Goal: Task Accomplishment & Management: Use online tool/utility

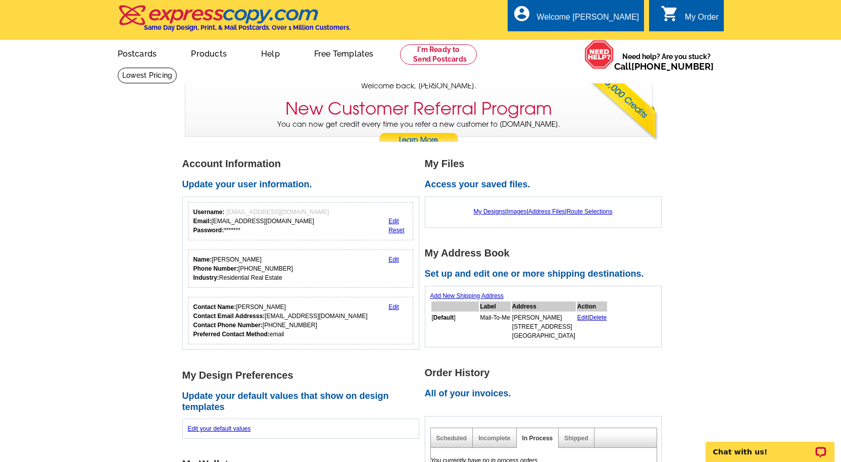
click at [692, 11] on link "0 shopping_cart My Order" at bounding box center [689, 17] width 58 height 13
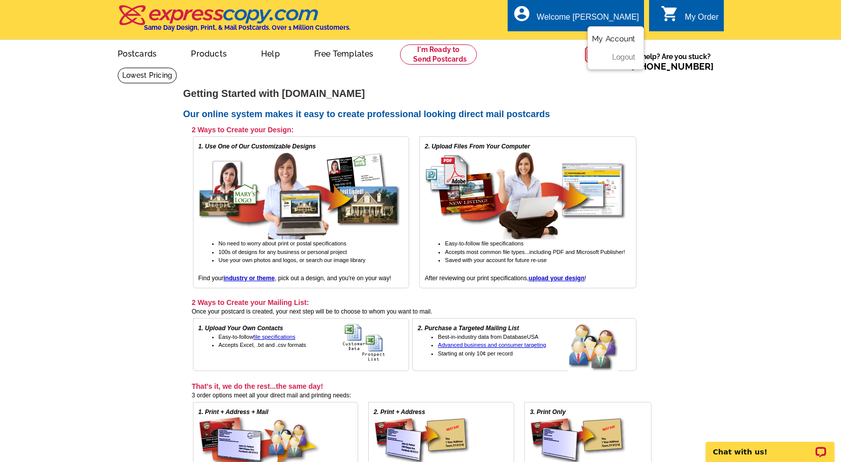
click at [617, 38] on link "My Account" at bounding box center [613, 38] width 43 height 9
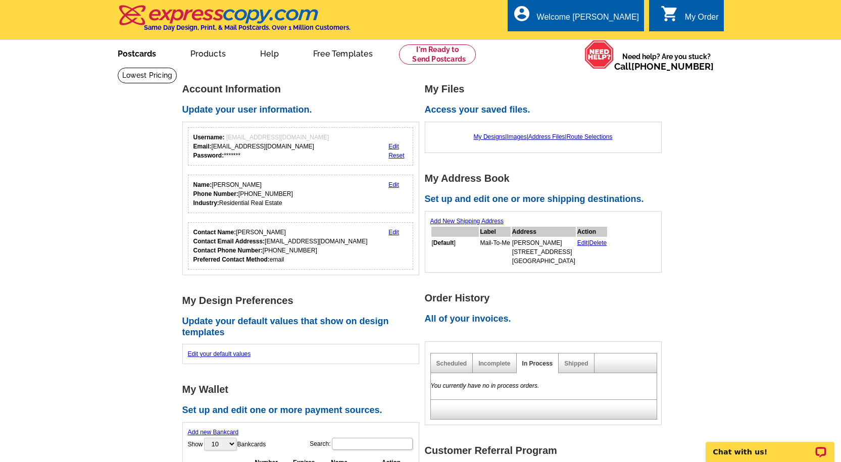
click at [139, 53] on link "Postcards" at bounding box center [136, 53] width 71 height 24
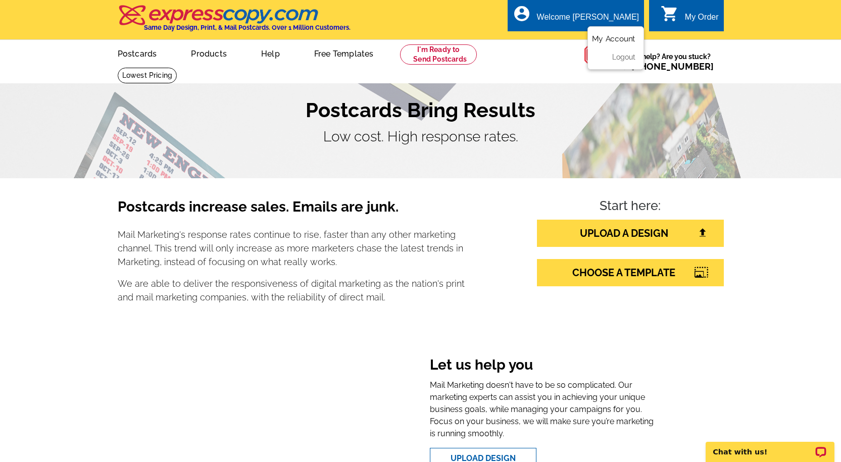
click at [620, 37] on link "My Account" at bounding box center [613, 38] width 43 height 9
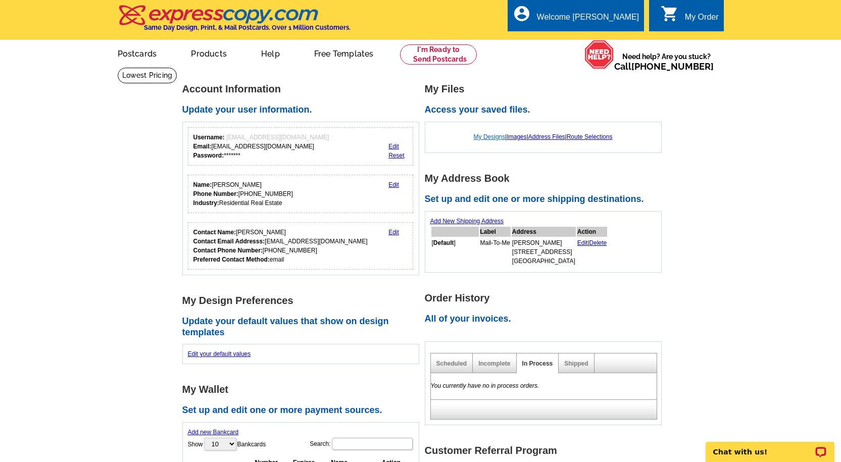
click at [481, 139] on link "My Designs" at bounding box center [490, 136] width 32 height 7
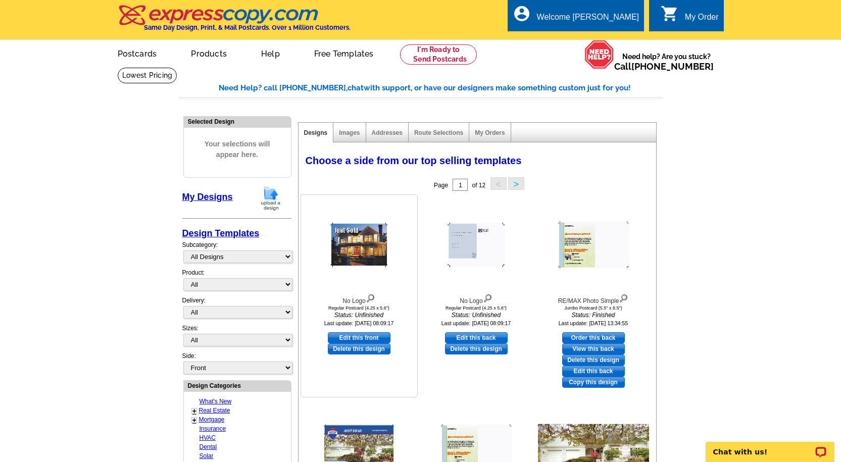
click at [369, 336] on link "Edit this front" at bounding box center [359, 337] width 63 height 11
select select "1"
select select "back"
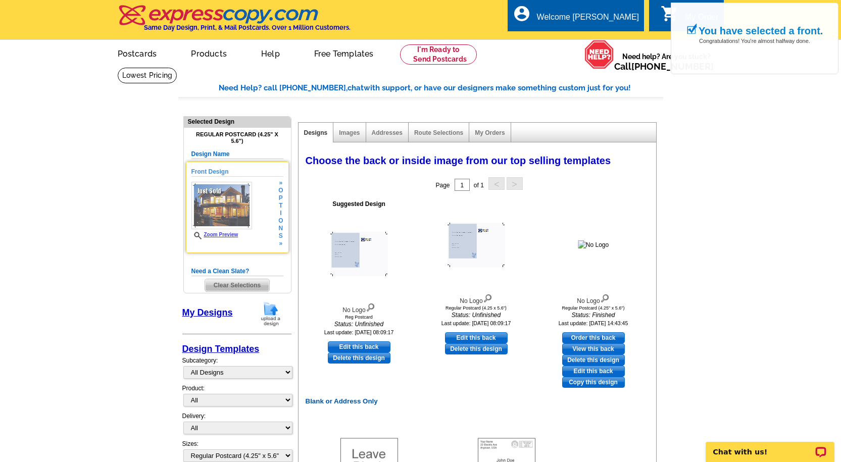
click at [226, 199] on img at bounding box center [221, 205] width 61 height 47
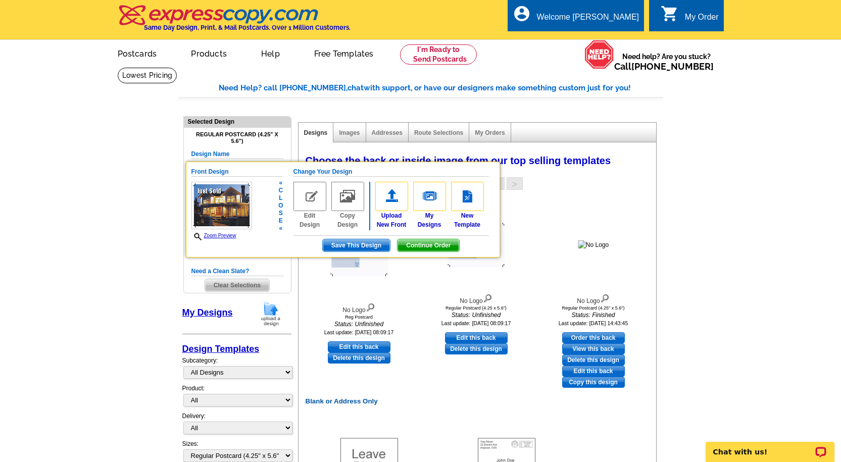
click at [308, 210] on img at bounding box center [309, 196] width 33 height 29
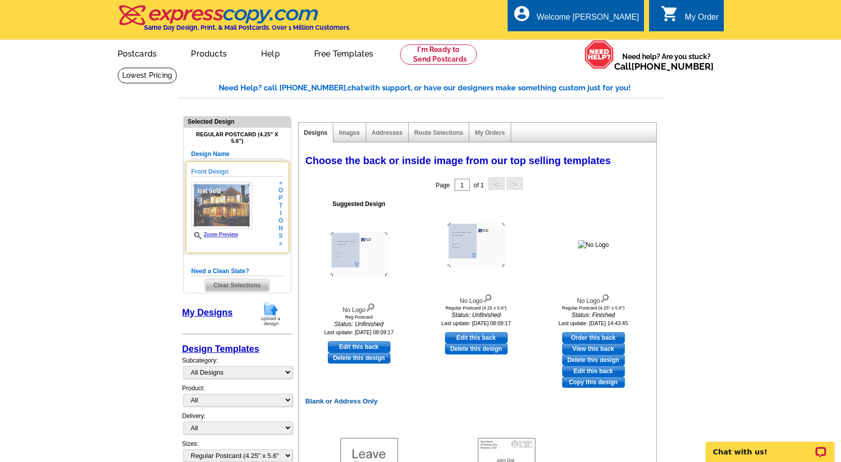
click at [284, 195] on div "Front Design Zoom Preview » o p t i o n s » Change Your Design Edit Design Copy…" at bounding box center [237, 207] width 103 height 91
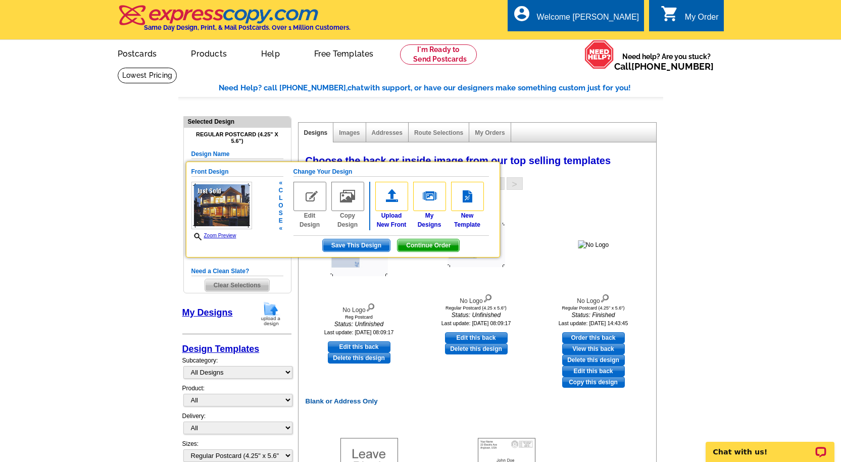
click at [310, 199] on img at bounding box center [309, 196] width 33 height 29
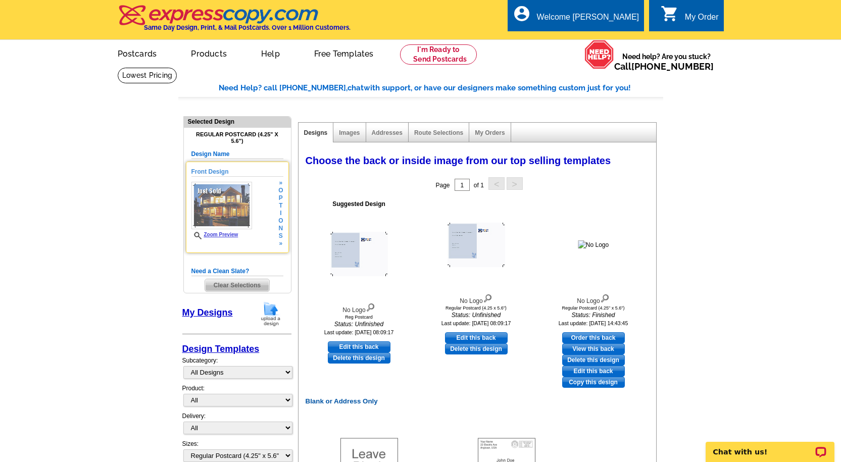
click at [232, 206] on img at bounding box center [221, 205] width 61 height 47
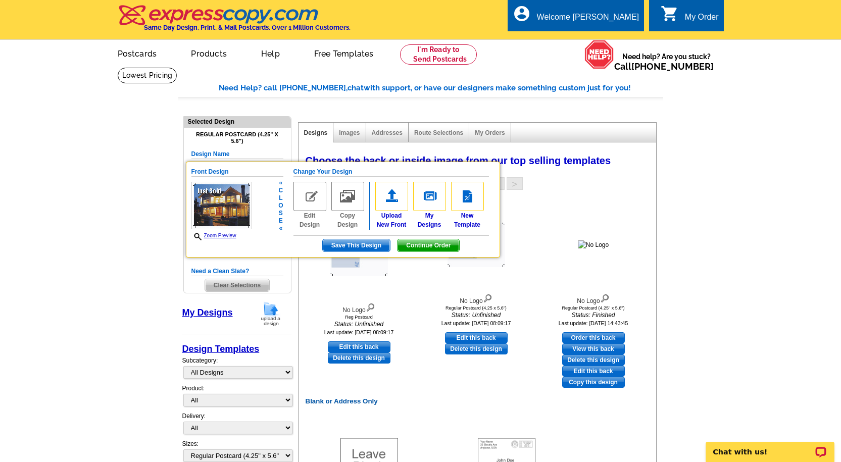
click at [310, 196] on img at bounding box center [309, 196] width 33 height 29
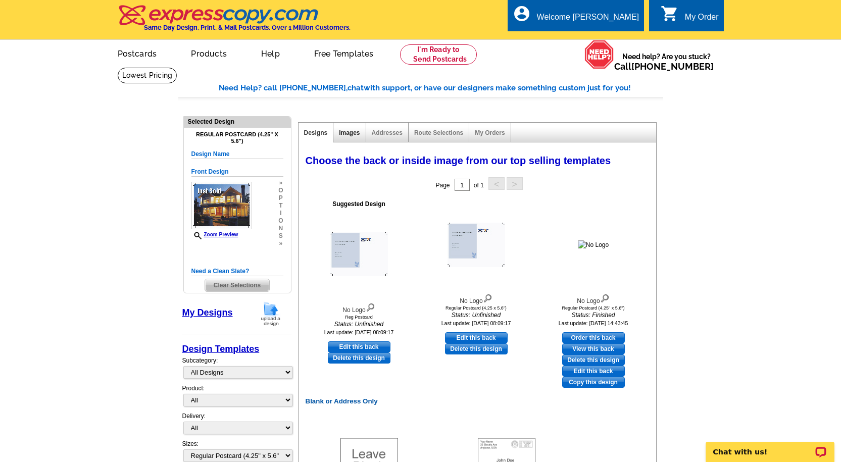
click at [356, 131] on link "Images" at bounding box center [349, 132] width 21 height 7
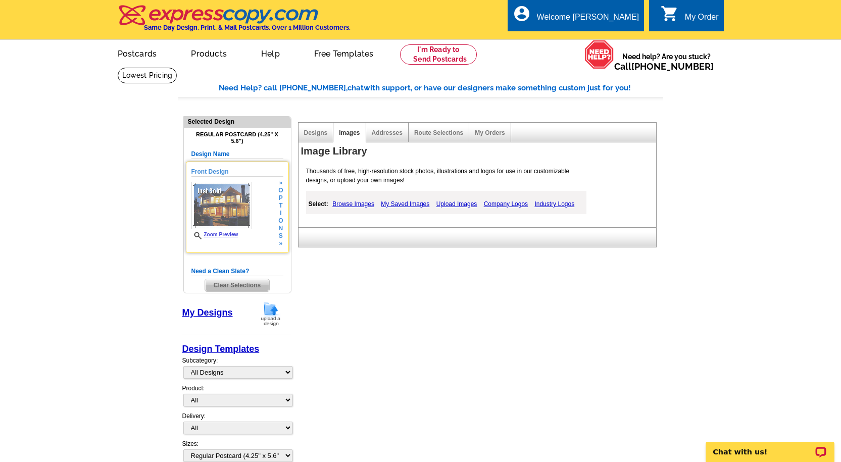
click at [240, 209] on img at bounding box center [221, 205] width 61 height 47
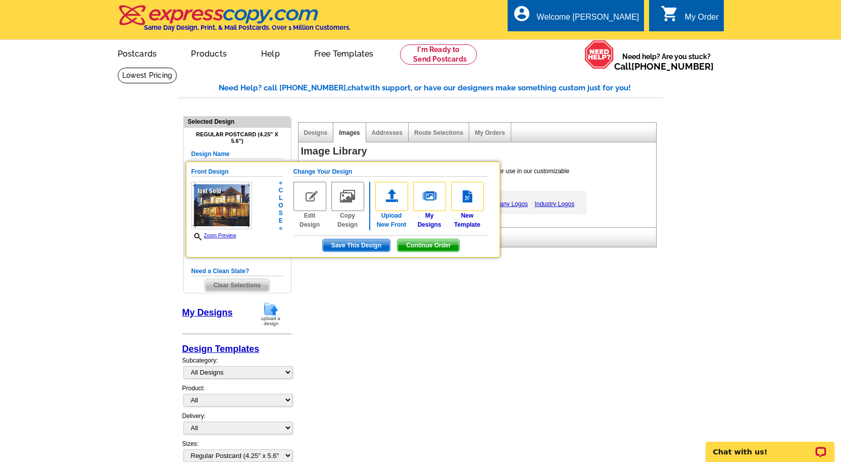
click at [390, 200] on img at bounding box center [391, 196] width 33 height 29
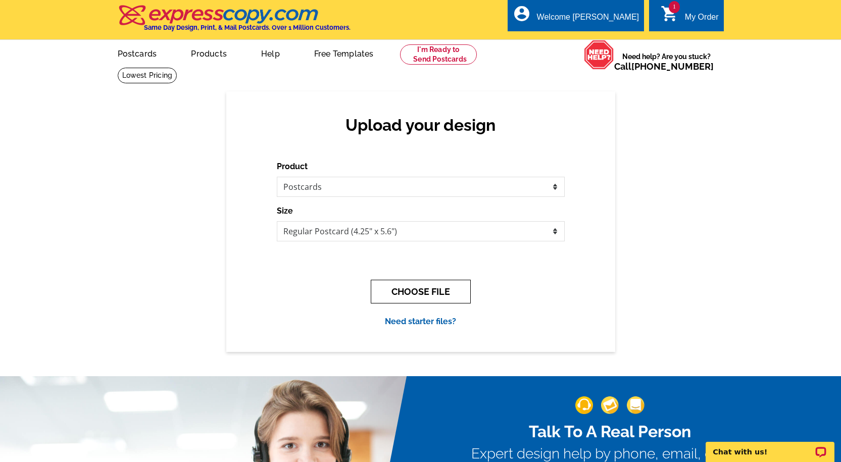
click at [426, 293] on button "CHOOSE FILE" at bounding box center [421, 292] width 100 height 24
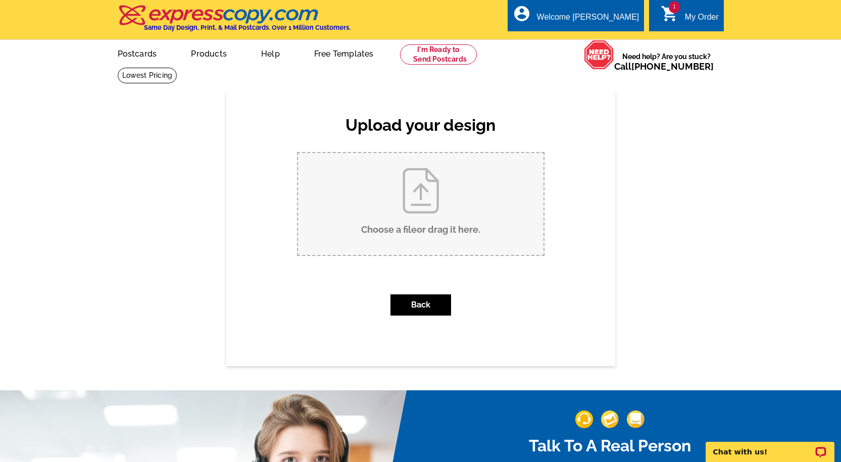
click at [419, 199] on input "Choose a file or drag it here ." at bounding box center [420, 204] width 245 height 102
type input "C:\fakepath\265 Senlac Hills ext.jpg"
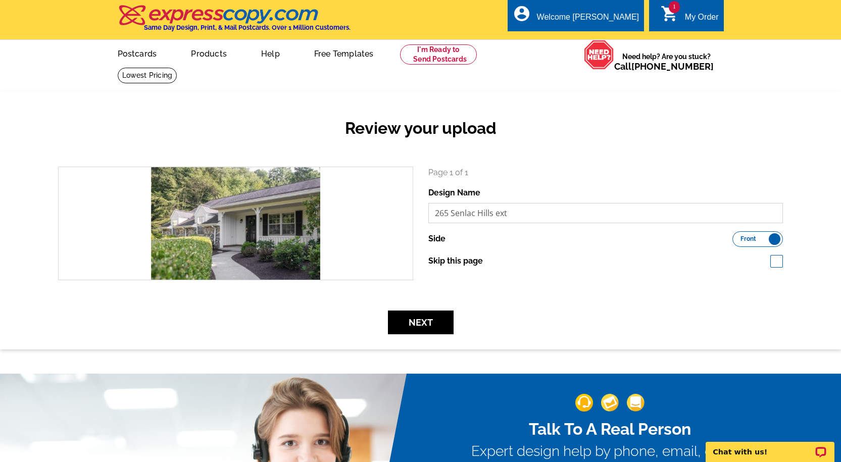
click at [510, 211] on input "265 Senlac Hills ext" at bounding box center [605, 213] width 355 height 20
type input "265 Senlac Hills Drive"
click at [410, 324] on button "Next" at bounding box center [421, 322] width 66 height 24
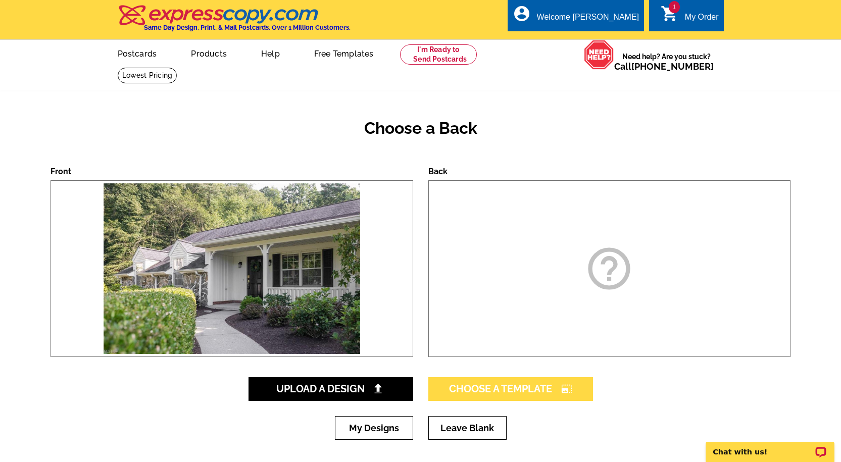
click at [518, 388] on span "Choose A Template photo_size_select_large" at bounding box center [510, 389] width 123 height 12
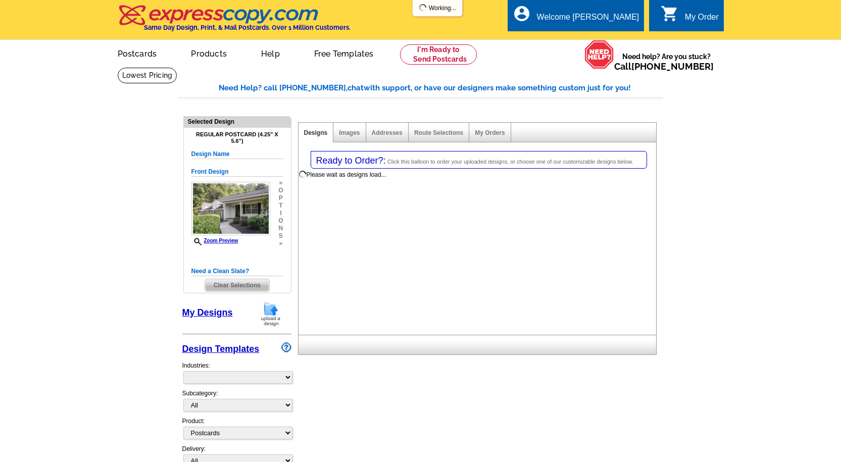
select select "1"
select select "back"
select select "785"
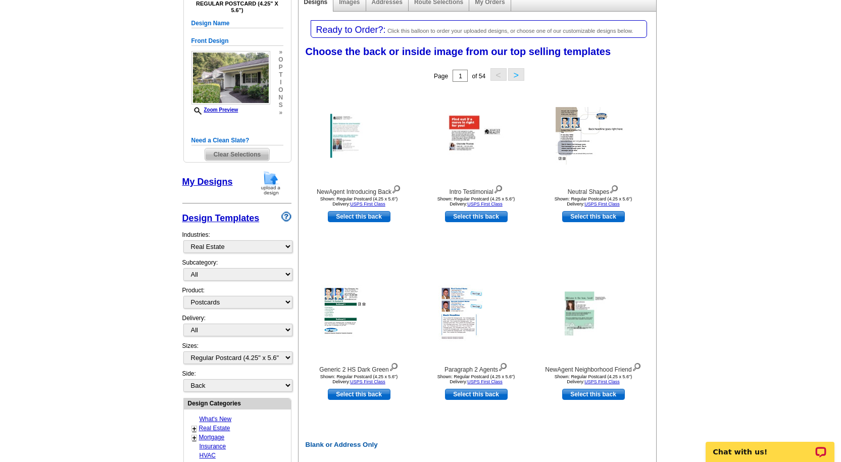
scroll to position [135, 0]
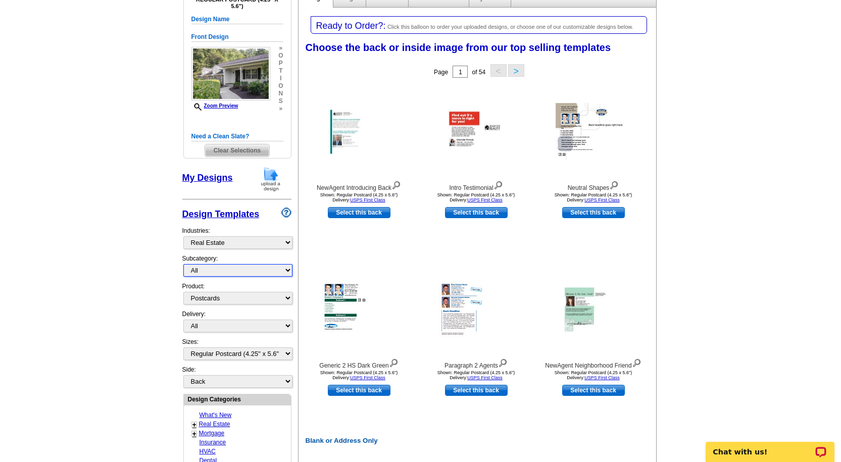
click at [237, 274] on select "All RE/MAX® Referrals Keller Williams® Berkshire Hathaway Home Services Century…" at bounding box center [237, 270] width 109 height 13
click at [163, 102] on main "Need Help? call 800-260-5887, chat with support, or have our designers make som…" at bounding box center [420, 365] width 841 height 866
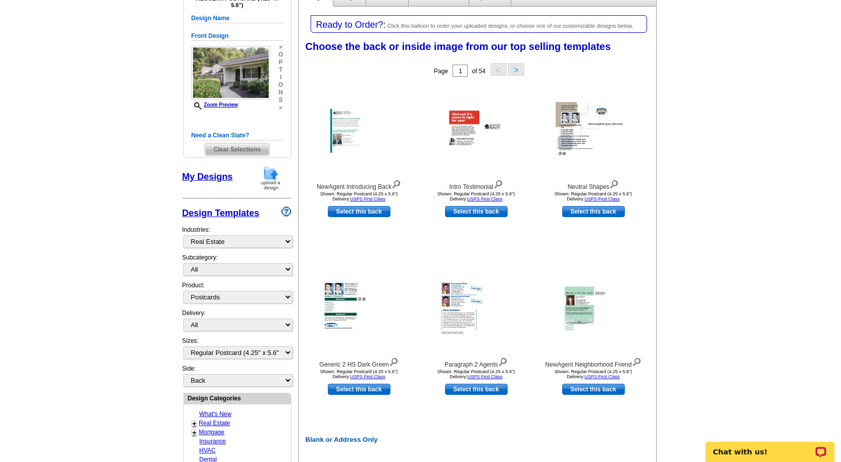
scroll to position [144, 0]
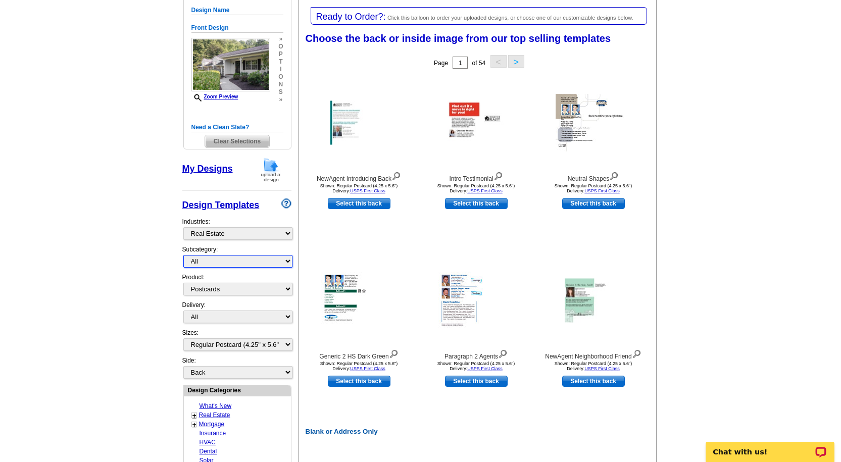
click at [207, 264] on select "All RE/MAX® Referrals Keller Williams® Berkshire Hathaway Home Services Century…" at bounding box center [237, 261] width 109 height 13
select select "789"
click at [183, 256] on select "All RE/MAX® Referrals Keller Williams® Berkshire Hathaway Home Services Century…" at bounding box center [237, 261] width 109 height 13
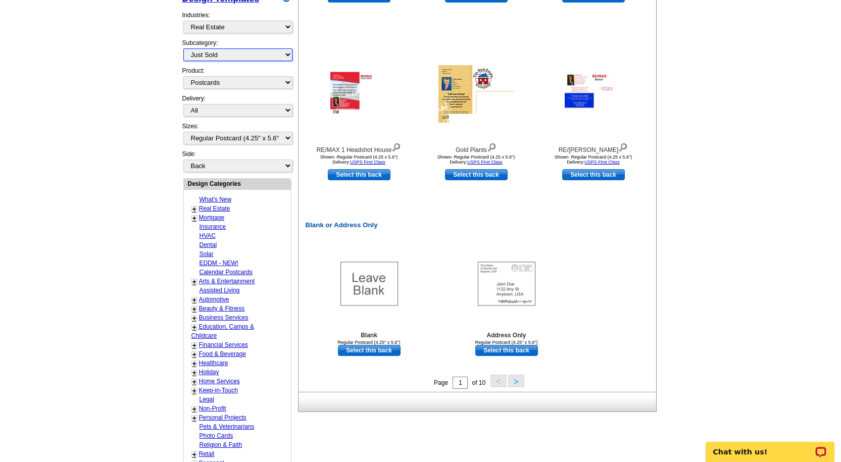
scroll to position [418, 0]
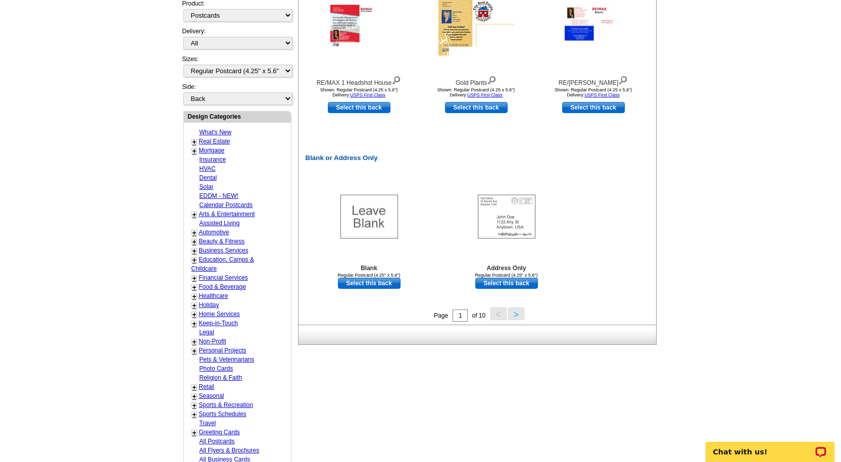
click at [519, 309] on button ">" at bounding box center [516, 313] width 16 height 13
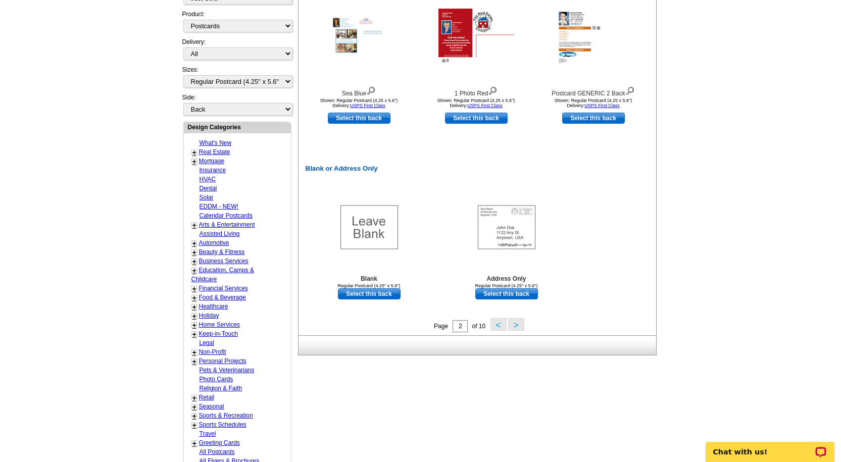
scroll to position [109, 0]
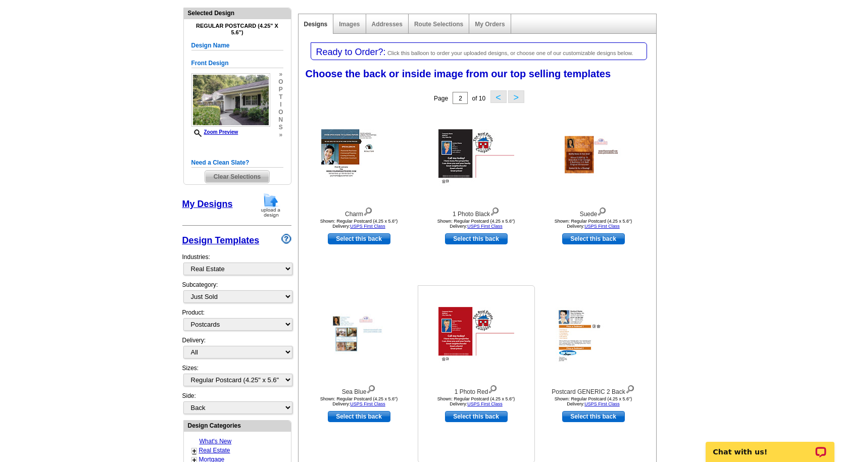
click at [458, 341] on img at bounding box center [476, 336] width 76 height 58
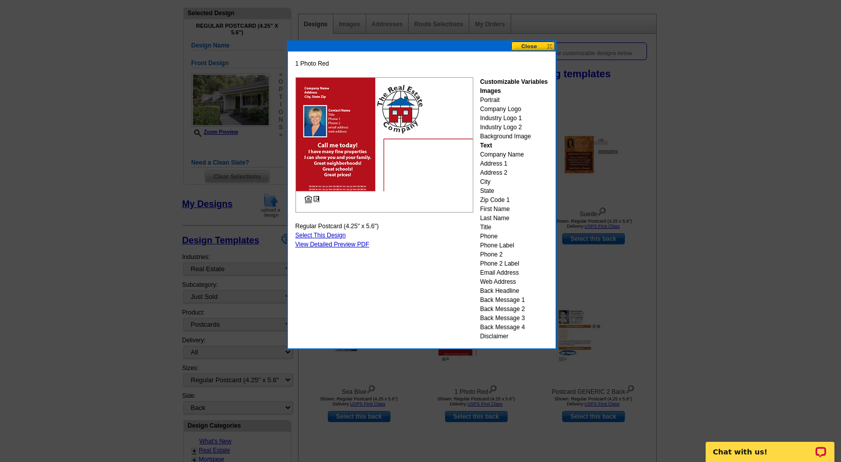
click at [306, 235] on link "Select This Design" at bounding box center [320, 235] width 50 height 7
select select "front"
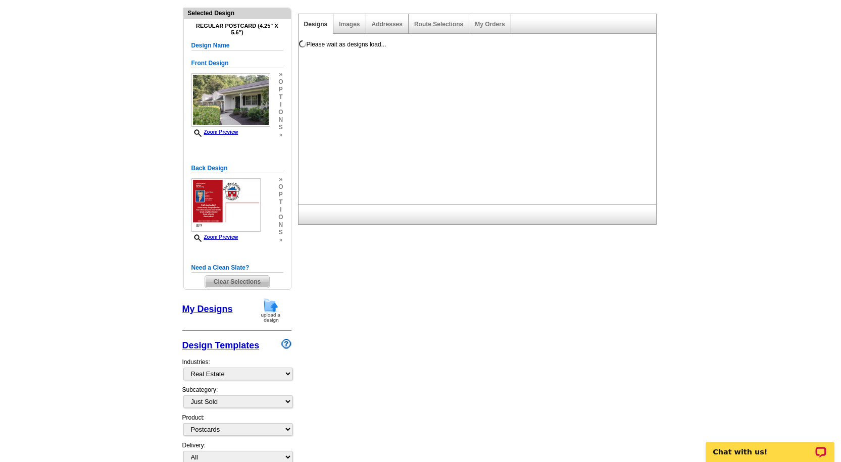
scroll to position [0, 0]
click at [281, 197] on span "p" at bounding box center [280, 195] width 5 height 8
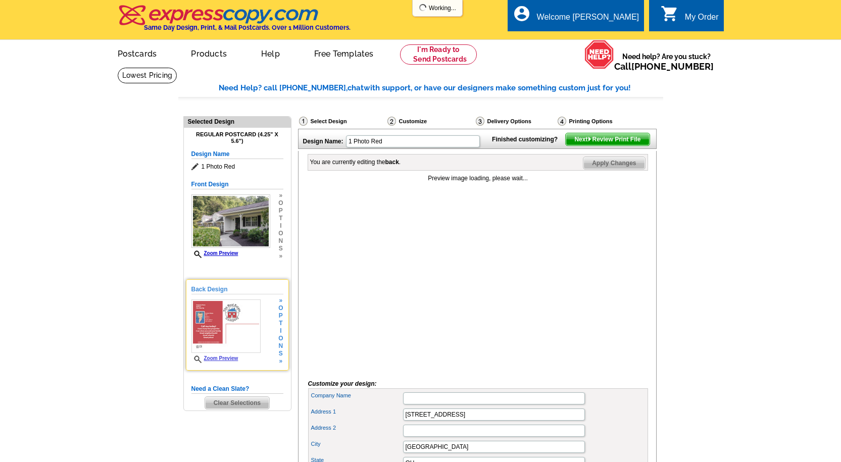
click at [231, 330] on img at bounding box center [226, 326] width 70 height 54
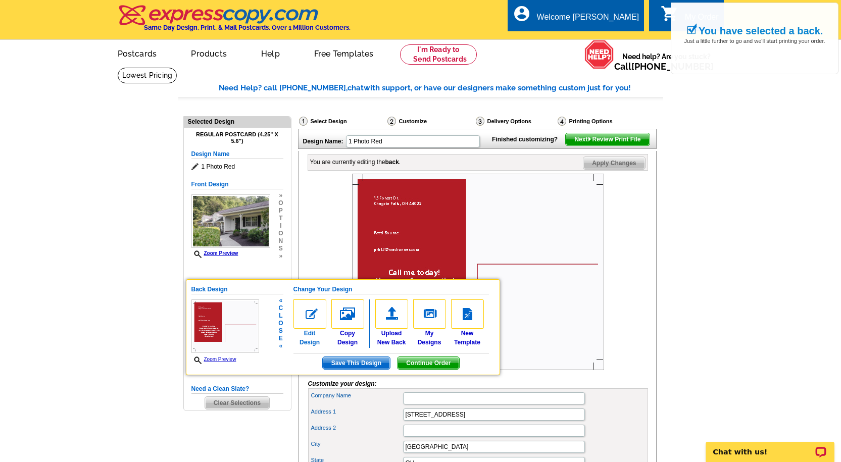
click at [313, 317] on img at bounding box center [309, 313] width 33 height 29
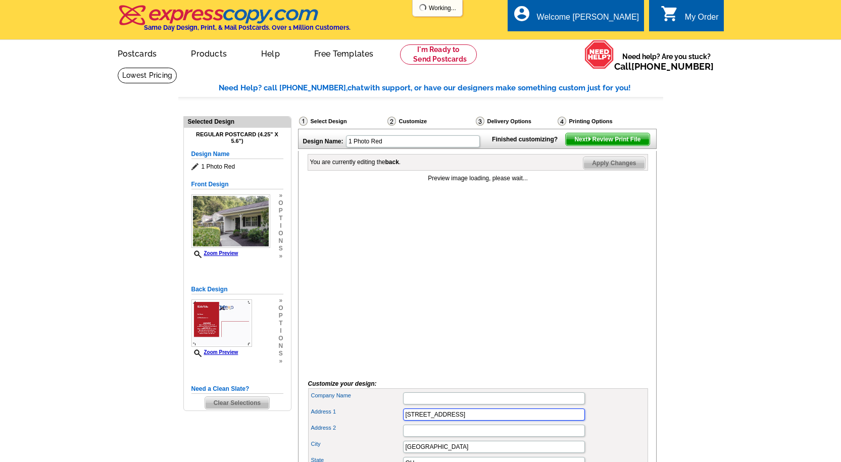
drag, startPoint x: 461, startPoint y: 431, endPoint x: 194, endPoint y: 415, distance: 268.1
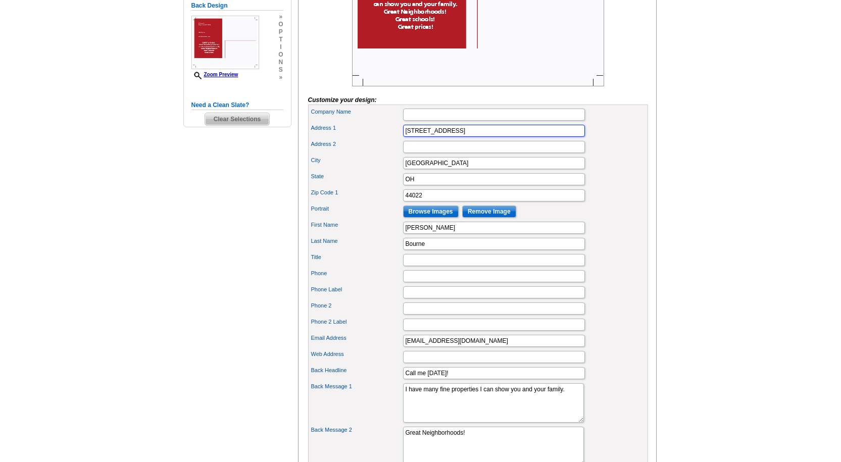
scroll to position [282, 0]
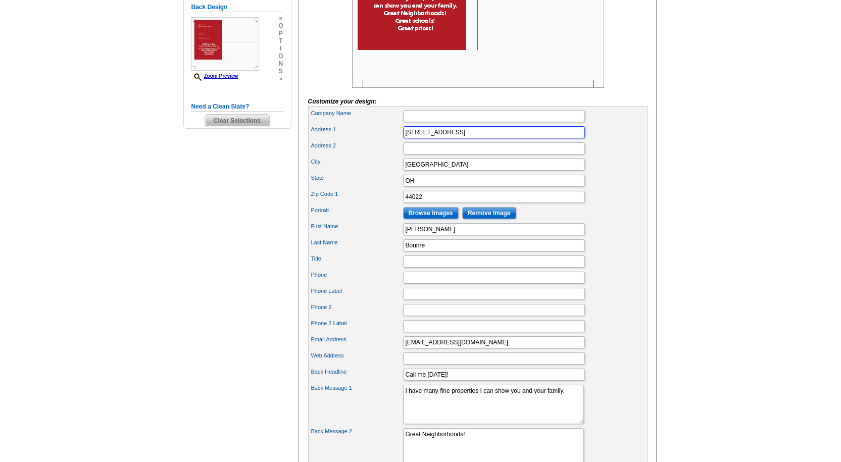
type input "[STREET_ADDRESS]"
click at [443, 381] on input "Call me today!" at bounding box center [494, 375] width 182 height 12
type input "Just Sold"
click at [476, 419] on textarea "I have many fine properties I can show you and your family." at bounding box center [493, 404] width 181 height 39
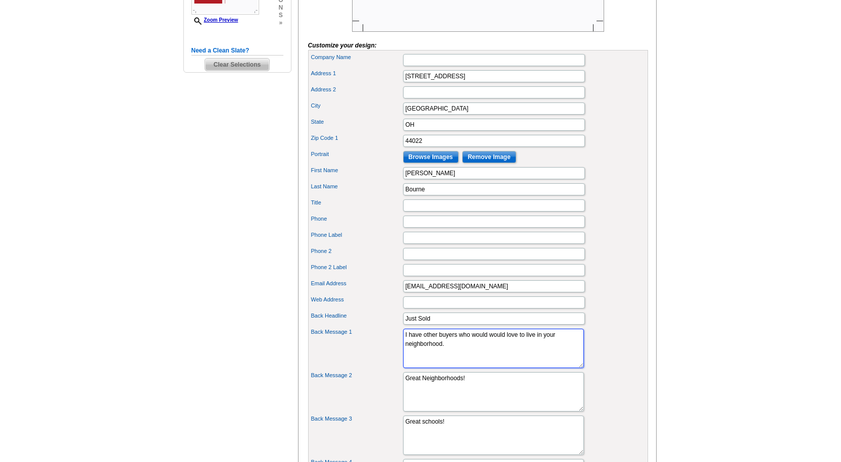
scroll to position [340, 0]
click at [404, 361] on textarea "I have many fine properties I can show you and your family." at bounding box center [493, 346] width 181 height 39
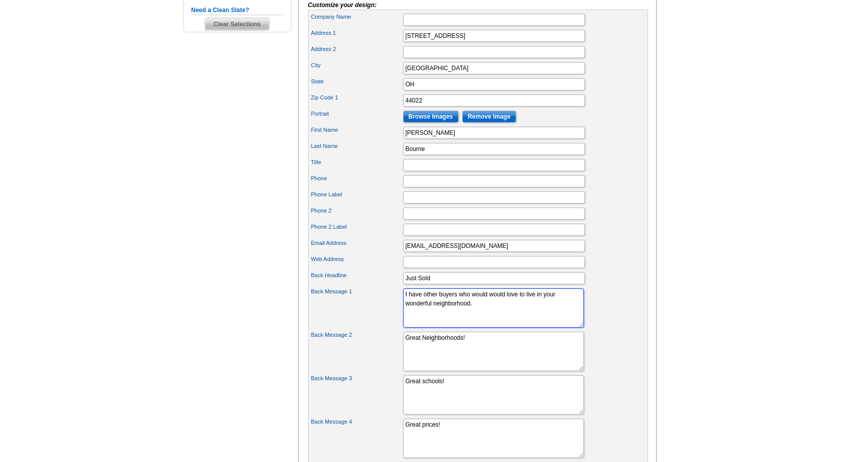
scroll to position [426, 0]
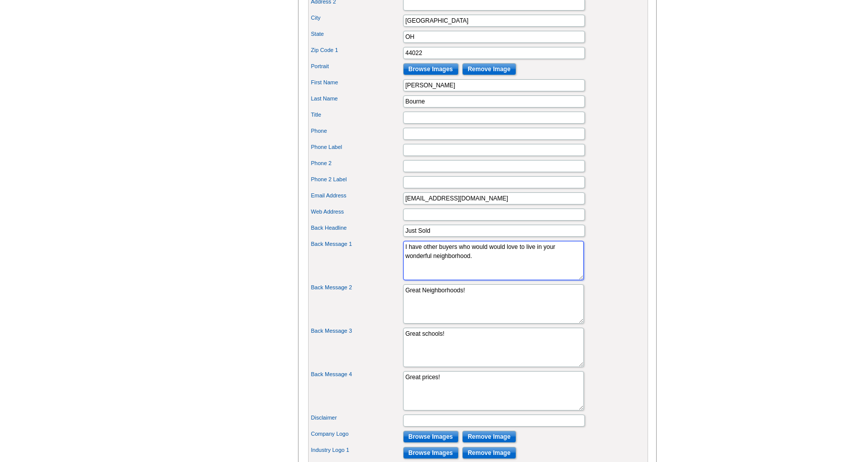
type textarea "I have other buyers who would would love to live in your wonderful neighborhood."
drag, startPoint x: 478, startPoint y: 308, endPoint x: 375, endPoint y: 295, distance: 103.8
click at [375, 295] on div "Company Name Address 1 265 Senlac Hills Drive Address 2 City State" at bounding box center [478, 221] width 340 height 519
type textarea "Please call if you have any questions about the value of your home."
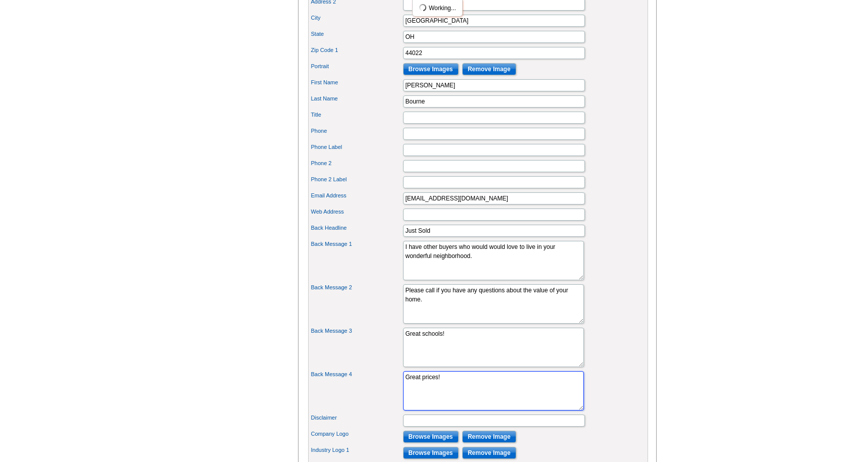
drag, startPoint x: 448, startPoint y: 397, endPoint x: 387, endPoint y: 383, distance: 62.7
click at [387, 383] on div "Company Name Address 1 265 Senlac Hills Drive Address 2 City State" at bounding box center [478, 221] width 340 height 519
drag, startPoint x: 450, startPoint y: 350, endPoint x: 394, endPoint y: 351, distance: 55.5
click at [394, 351] on div "Back Message 3 Great schools!" at bounding box center [478, 347] width 336 height 43
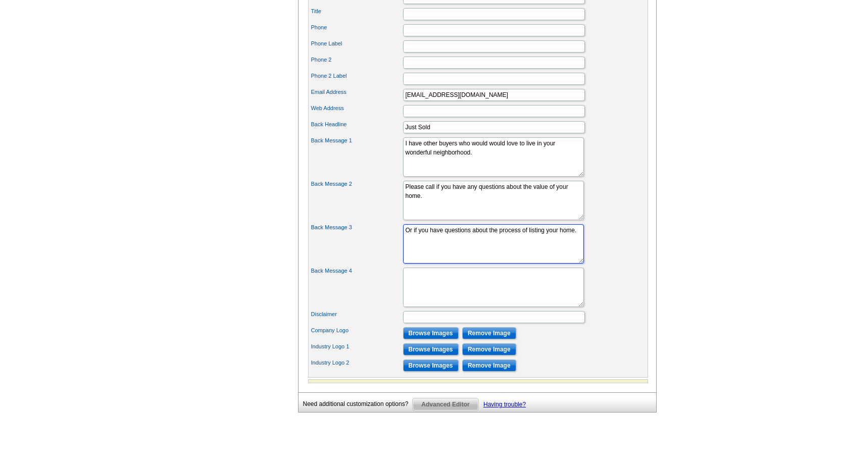
scroll to position [553, 0]
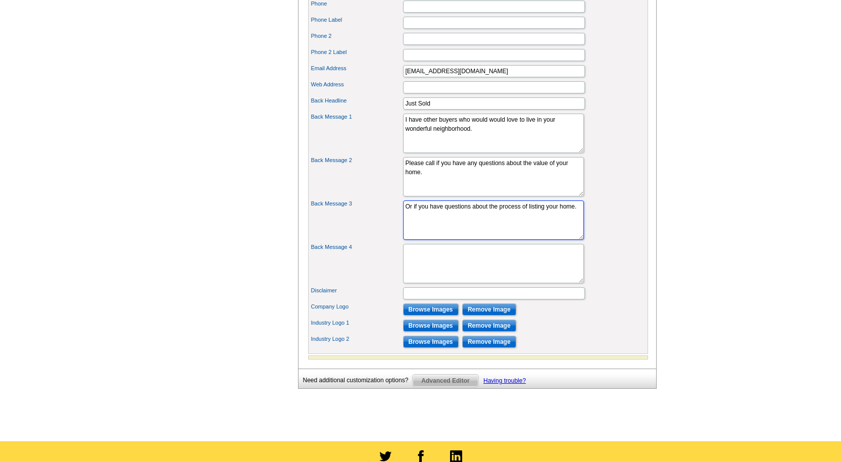
type textarea "Or if you have questions about the process of listing your home."
click at [428, 316] on input "Browse Images" at bounding box center [431, 309] width 56 height 12
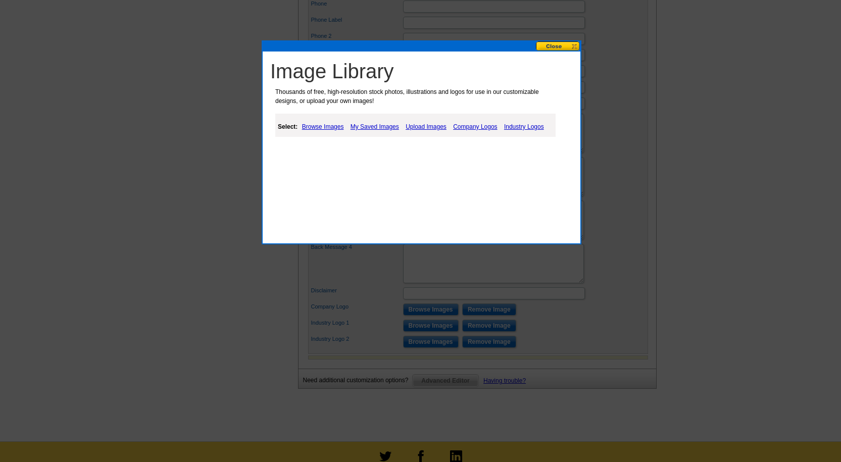
click at [468, 125] on link "Company Logos" at bounding box center [474, 127] width 49 height 12
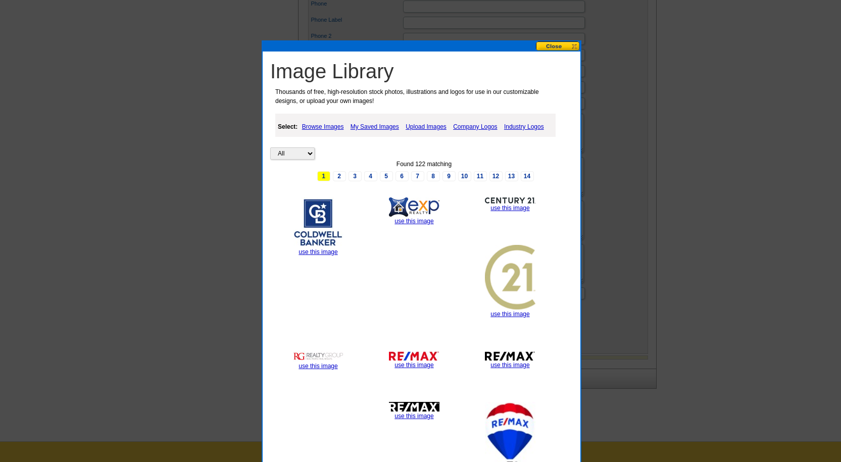
click at [413, 215] on img at bounding box center [414, 206] width 50 height 19
click at [411, 221] on link "use this image" at bounding box center [413, 221] width 39 height 7
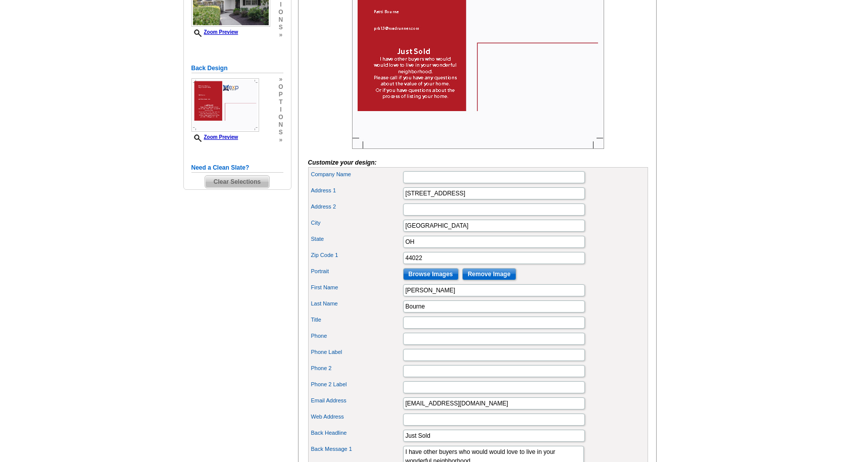
scroll to position [253, 0]
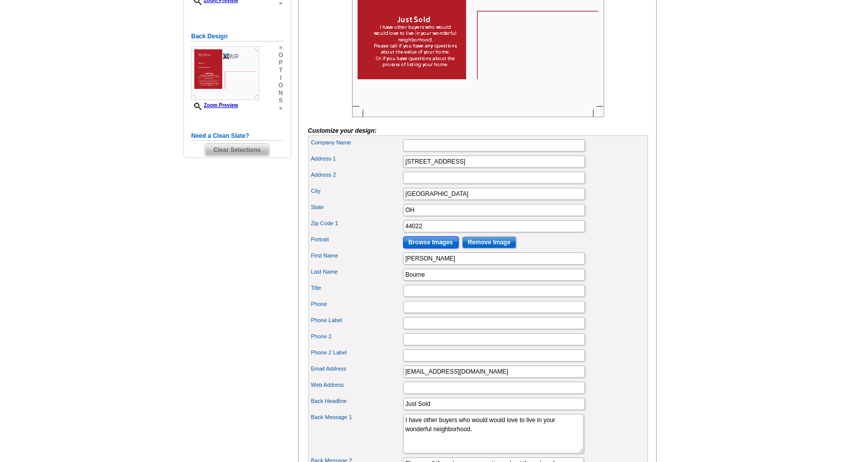
click at [421, 248] on input "Browse Images" at bounding box center [431, 242] width 56 height 12
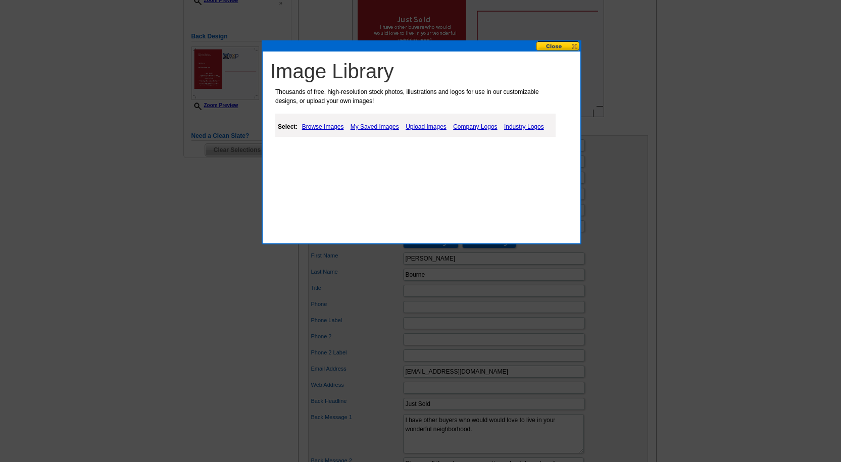
click at [413, 125] on link "Upload Images" at bounding box center [426, 127] width 46 height 12
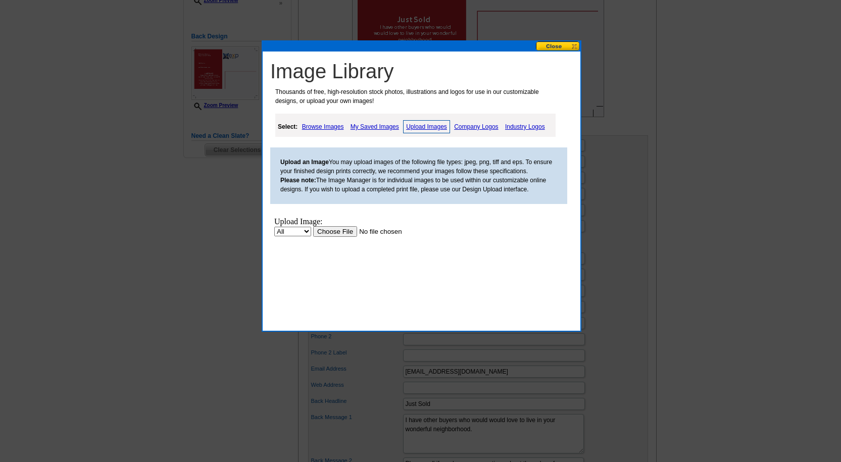
scroll to position [0, 0]
click at [339, 232] on input "file" at bounding box center [377, 231] width 128 height 11
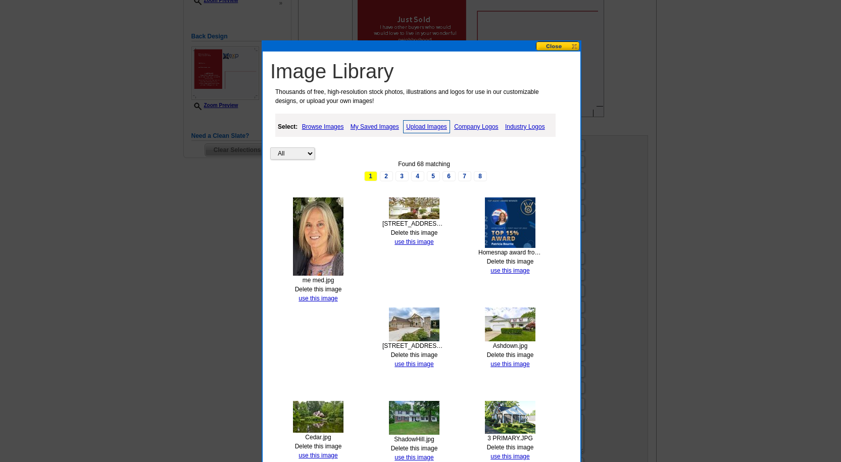
click at [309, 295] on link "use this image" at bounding box center [317, 298] width 39 height 7
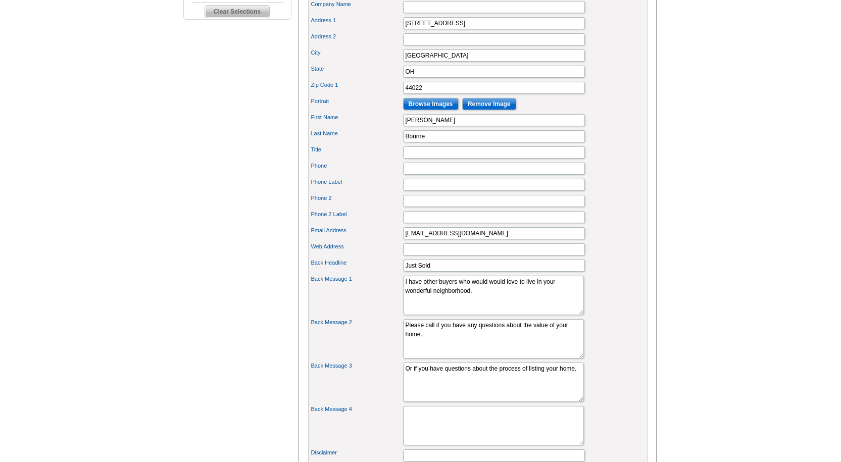
scroll to position [398, 0]
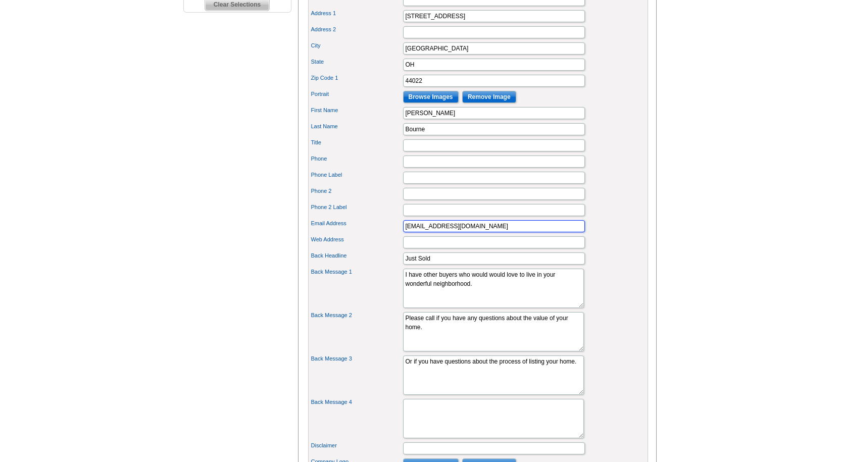
click at [508, 232] on input "prb13@roadrunner.com" at bounding box center [494, 226] width 182 height 12
click at [511, 232] on input "prb13@roadrunner.com" at bounding box center [494, 226] width 182 height 12
type input "p"
type input "exp Realty"
click at [476, 248] on input "Web Address" at bounding box center [494, 242] width 182 height 12
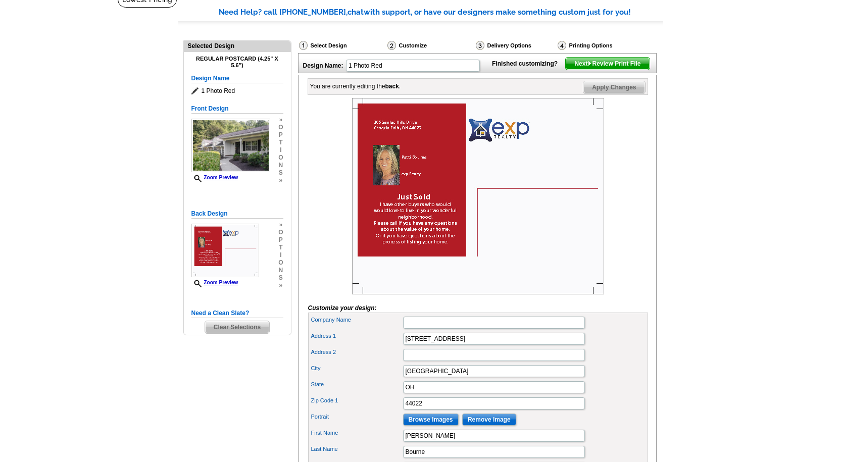
scroll to position [69, 0]
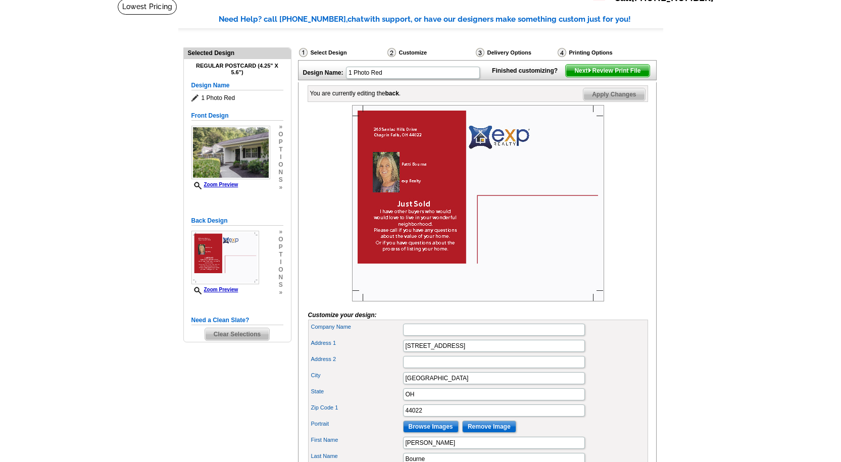
type input "216-403-5321"
click at [623, 100] on span "Apply Changes" at bounding box center [613, 94] width 61 height 12
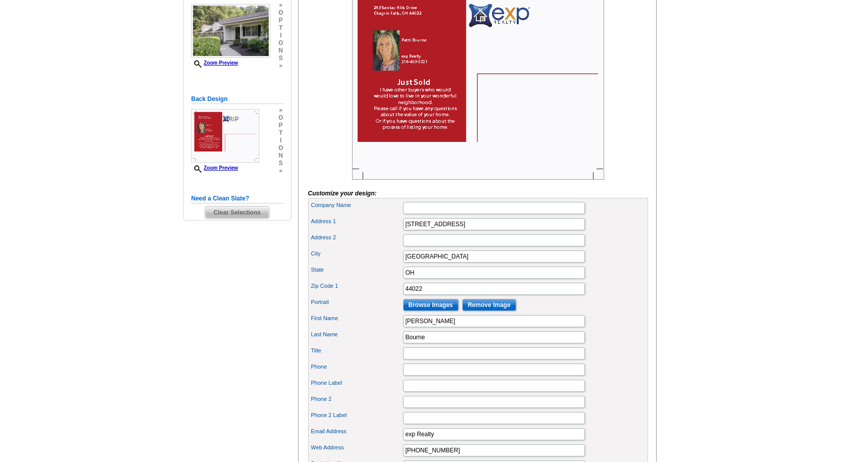
scroll to position [196, 0]
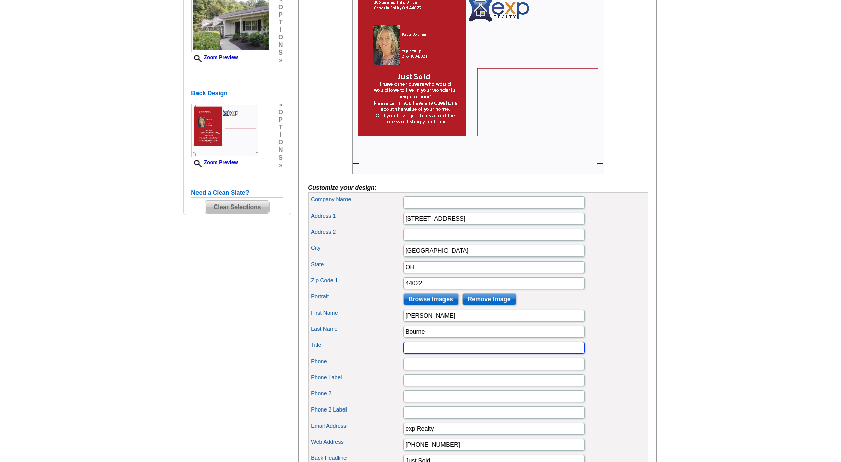
click at [488, 354] on input "Title" at bounding box center [494, 348] width 182 height 12
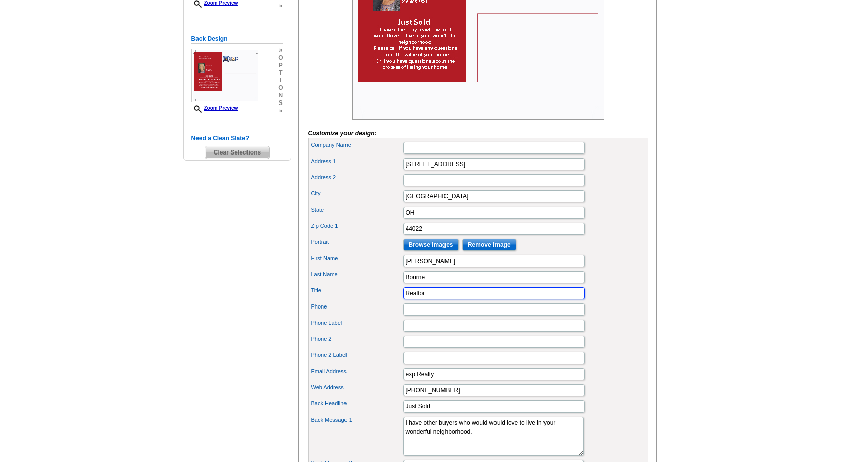
scroll to position [253, 0]
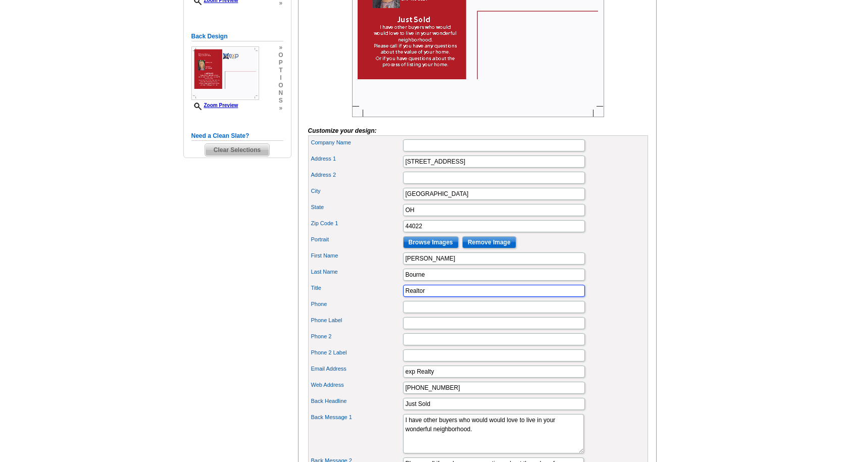
type input "Realtor"
drag, startPoint x: 457, startPoint y: 407, endPoint x: 396, endPoint y: 405, distance: 61.1
click at [396, 396] on div "Web Address 216-403-5321" at bounding box center [478, 388] width 336 height 16
click at [418, 313] on input "Phone" at bounding box center [494, 307] width 182 height 12
paste input "216-403-5321"
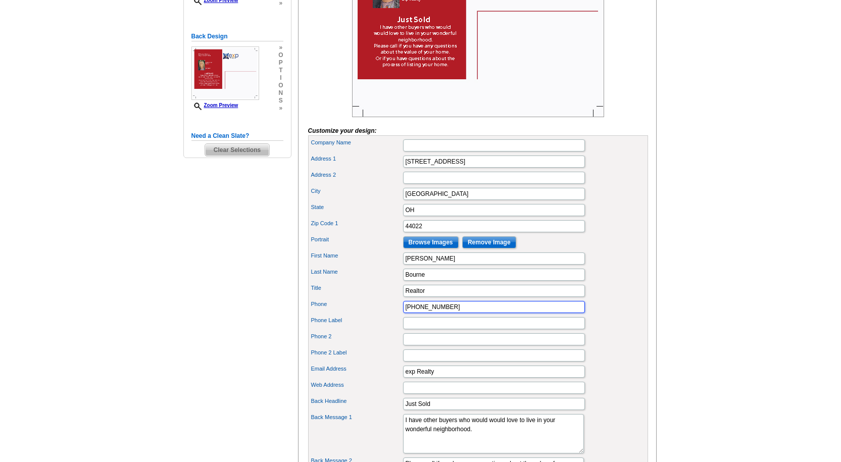
type input "216-403-5321"
click at [431, 329] on input "Phone Label" at bounding box center [494, 323] width 182 height 12
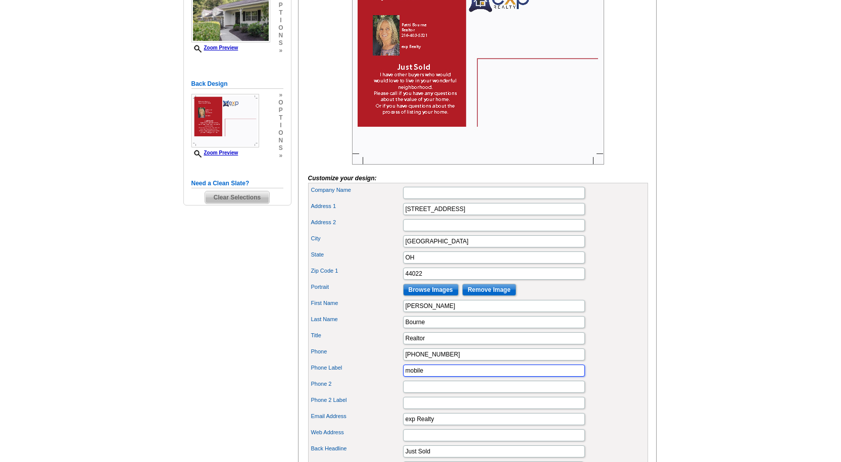
scroll to position [225, 0]
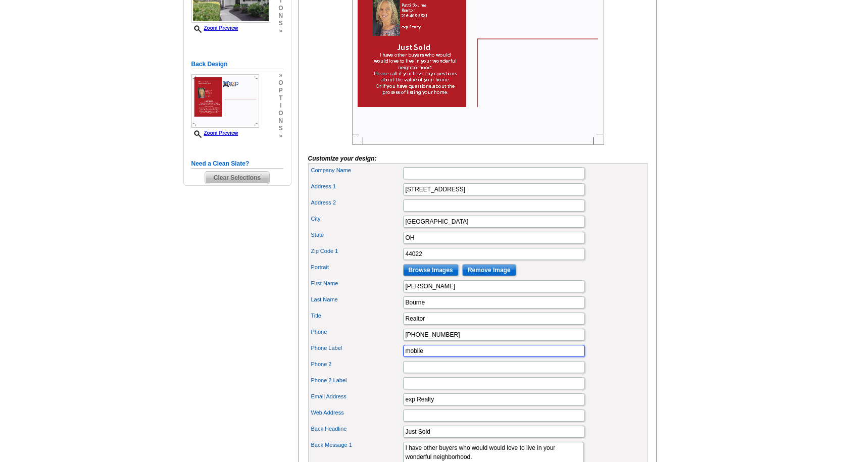
type input "mobile"
drag, startPoint x: 414, startPoint y: 414, endPoint x: 382, endPoint y: 402, distance: 34.3
click at [382, 407] on div "Email Address exp Realty" at bounding box center [478, 399] width 336 height 16
type input "EXP Realty"
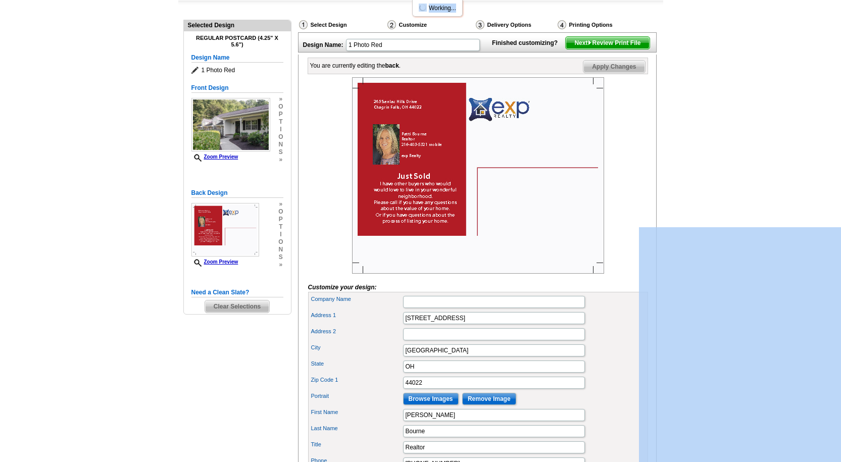
scroll to position [83, 0]
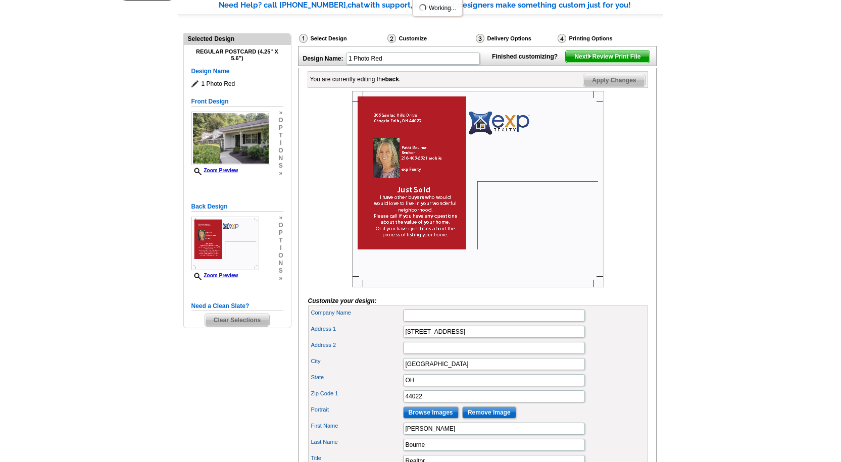
click at [609, 86] on span "Apply Changes" at bounding box center [613, 80] width 61 height 12
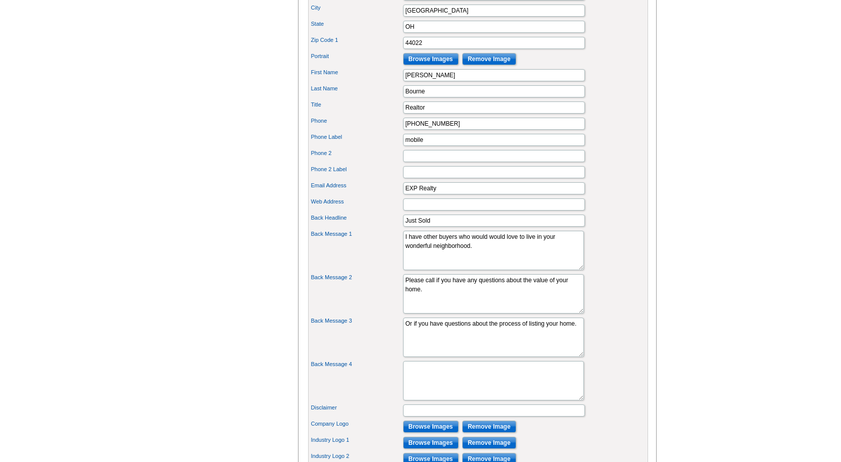
scroll to position [461, 0]
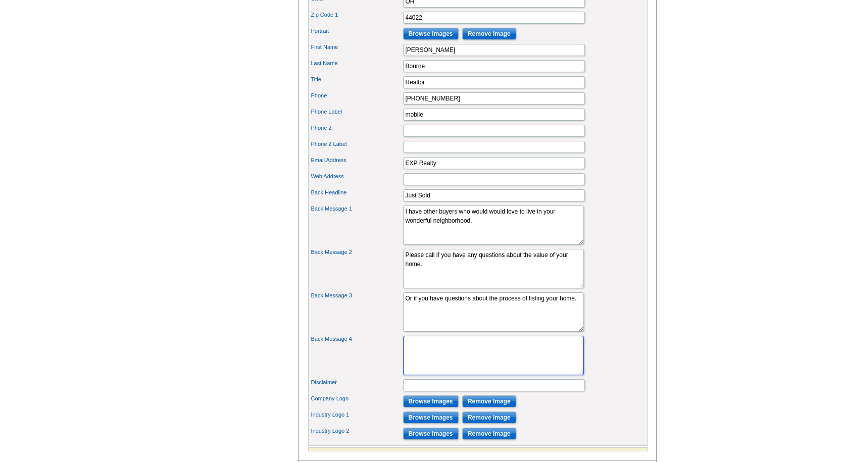
click at [423, 361] on textarea "Great prices!" at bounding box center [493, 355] width 181 height 39
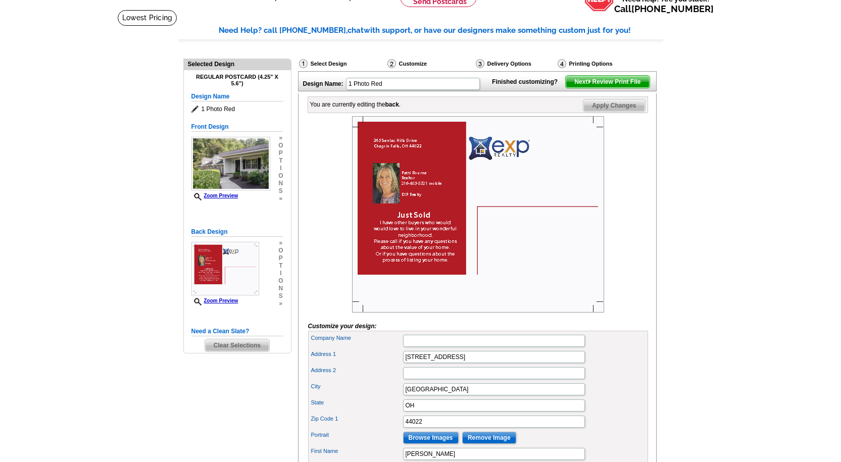
type textarea "I'd love to help!"
click at [598, 112] on span "Apply Changes" at bounding box center [613, 105] width 61 height 12
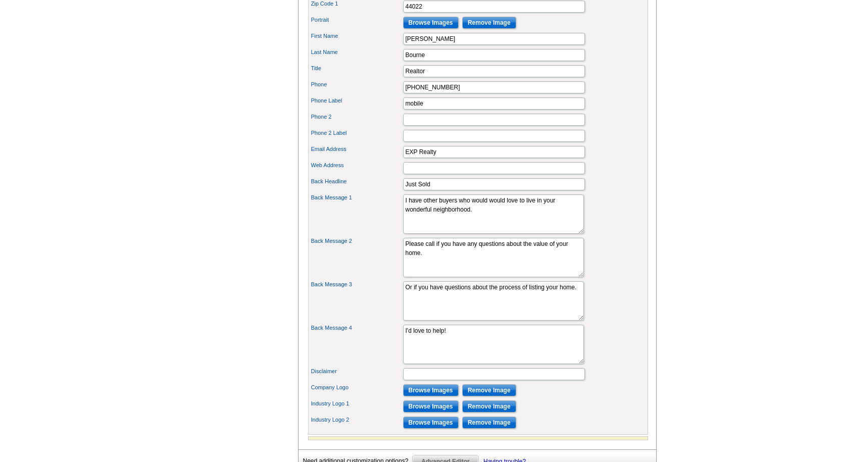
scroll to position [480, 0]
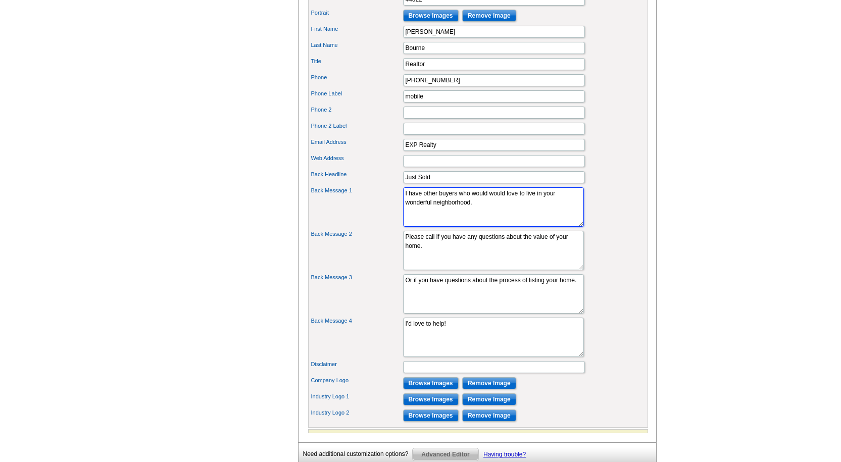
click at [505, 211] on textarea "I have many fine properties I can show you and your family." at bounding box center [493, 206] width 181 height 39
click at [523, 224] on textarea "I have many fine properties I can show you and your family." at bounding box center [493, 206] width 181 height 39
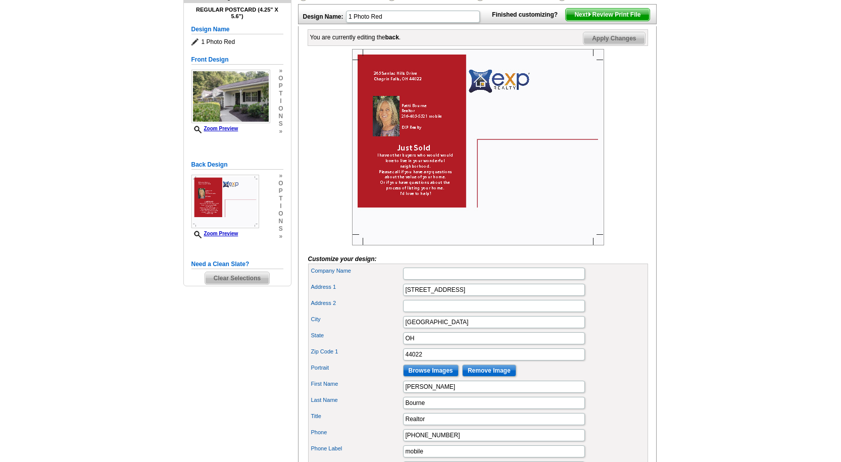
scroll to position [0, 0]
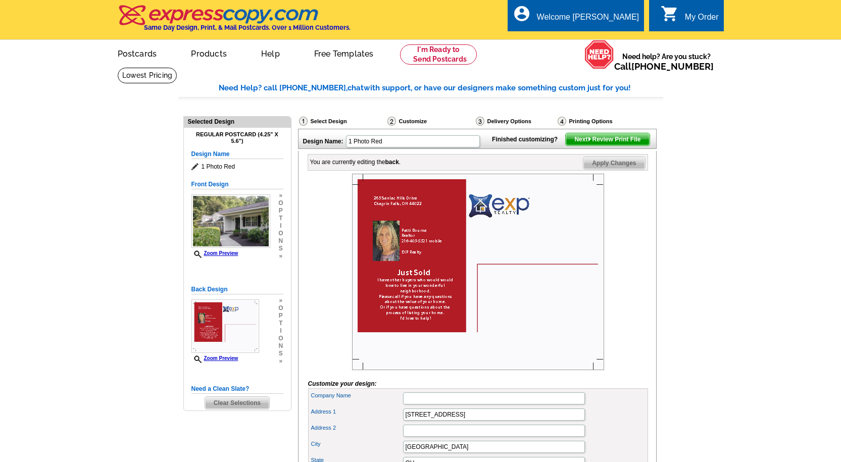
click at [618, 169] on span "Apply Changes" at bounding box center [613, 163] width 61 height 12
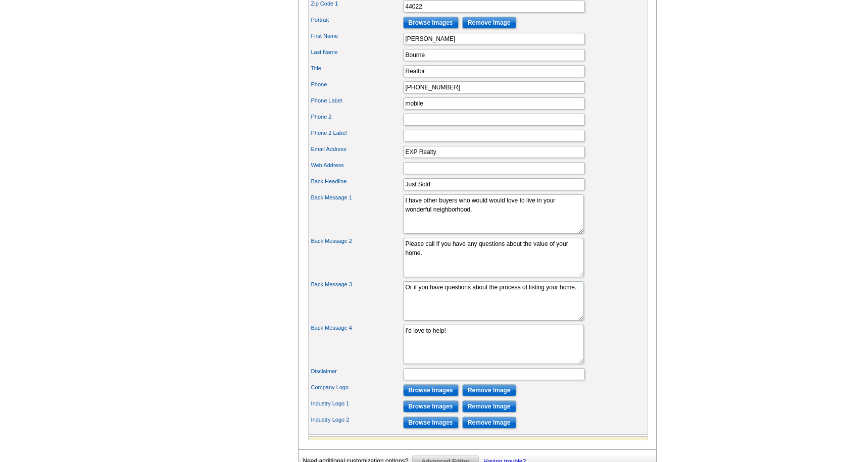
scroll to position [517, 0]
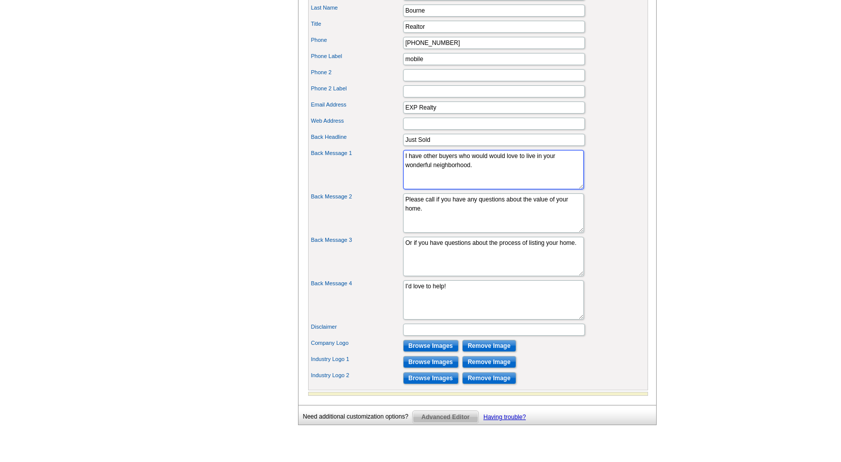
click at [492, 176] on textarea "I have many fine properties I can show you and your family." at bounding box center [493, 169] width 181 height 39
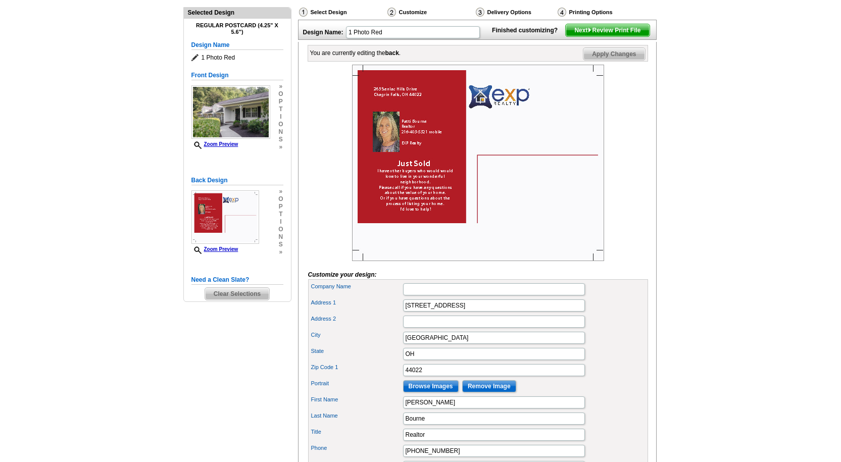
scroll to position [106, 0]
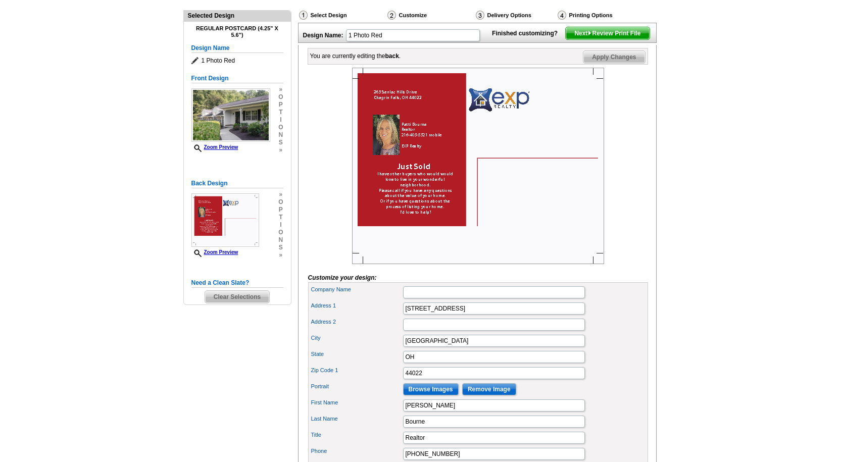
type textarea "I have other buyers who would love to live in your wonderful neighborhood."
click at [626, 63] on span "Apply Changes" at bounding box center [613, 57] width 61 height 12
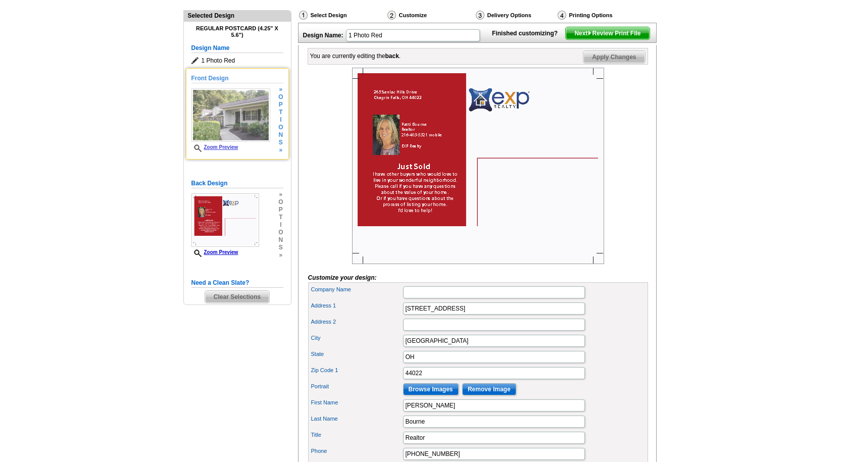
click at [278, 101] on span "o" at bounding box center [280, 97] width 5 height 8
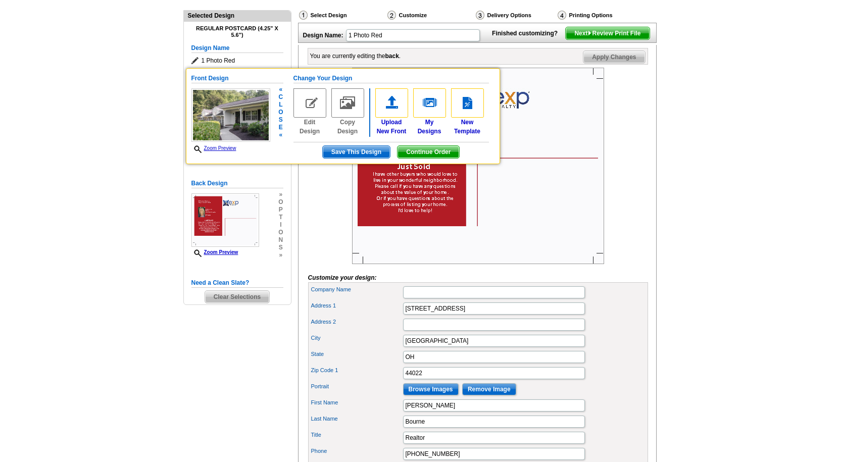
click at [309, 105] on img at bounding box center [309, 102] width 33 height 29
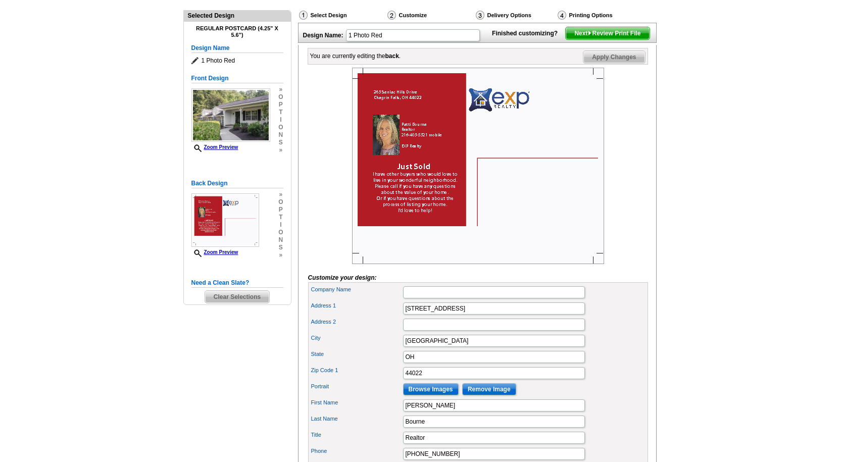
click at [255, 116] on img at bounding box center [230, 115] width 79 height 54
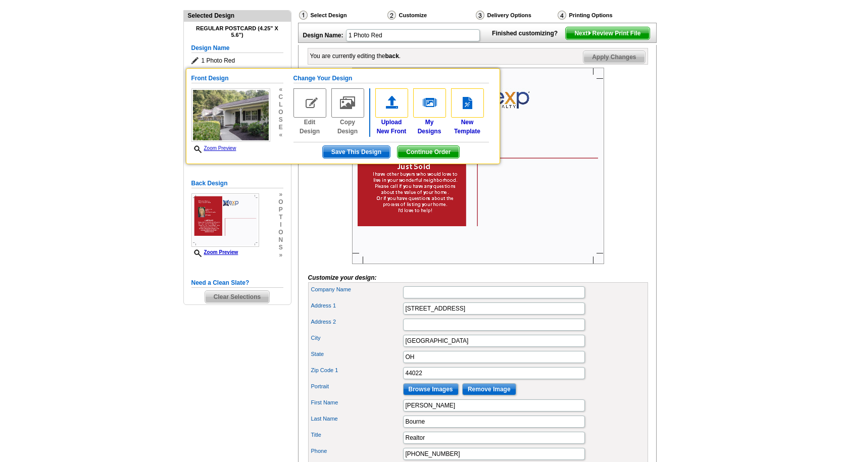
click at [366, 151] on span "Save This Design" at bounding box center [356, 152] width 67 height 12
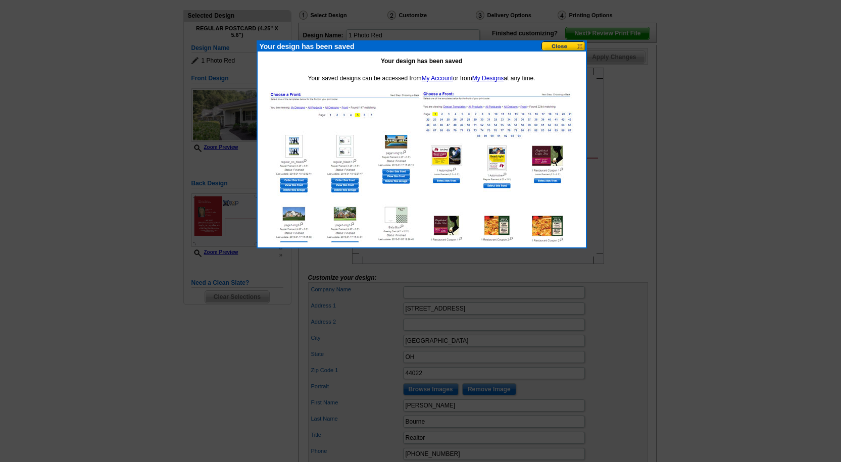
click at [575, 45] on button at bounding box center [563, 46] width 44 height 10
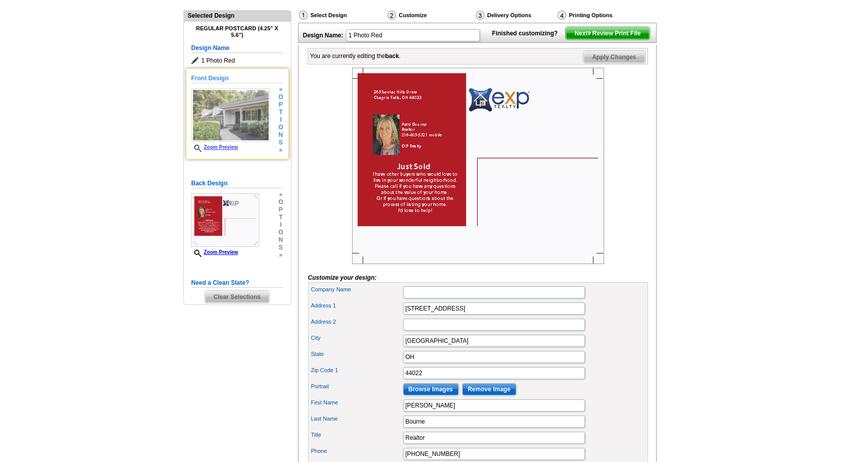
click at [221, 122] on img at bounding box center [230, 115] width 79 height 54
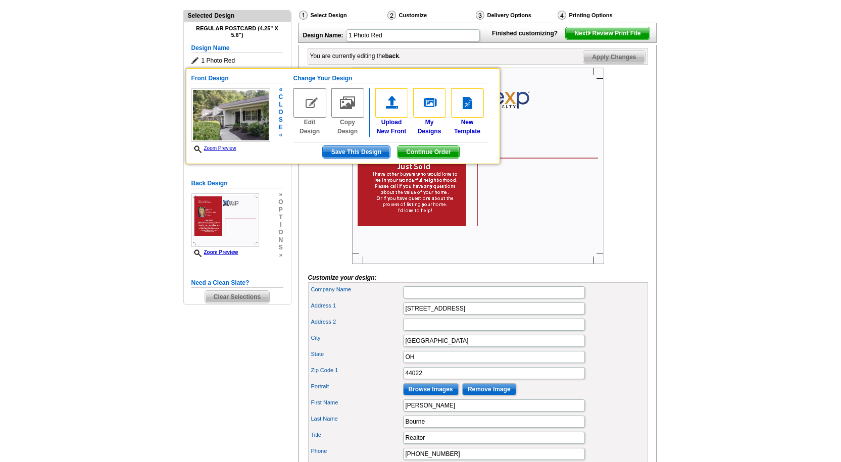
click at [308, 112] on img at bounding box center [309, 102] width 33 height 29
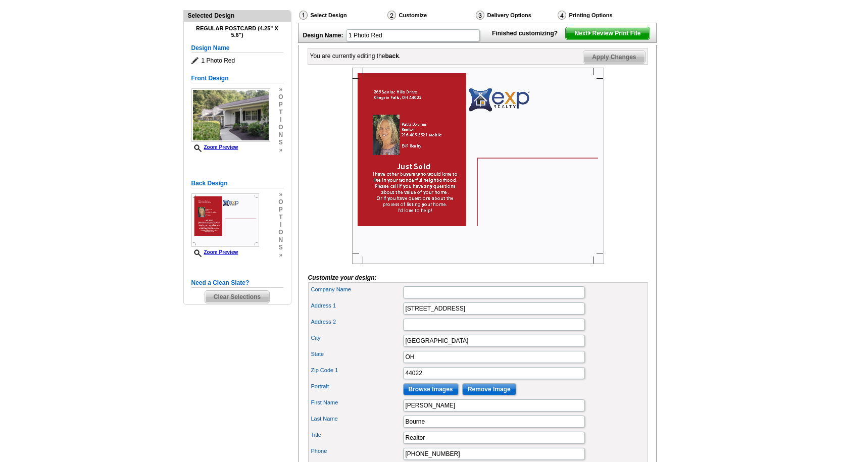
click at [279, 99] on div "» o p t i o n s »" at bounding box center [279, 120] width 7 height 68
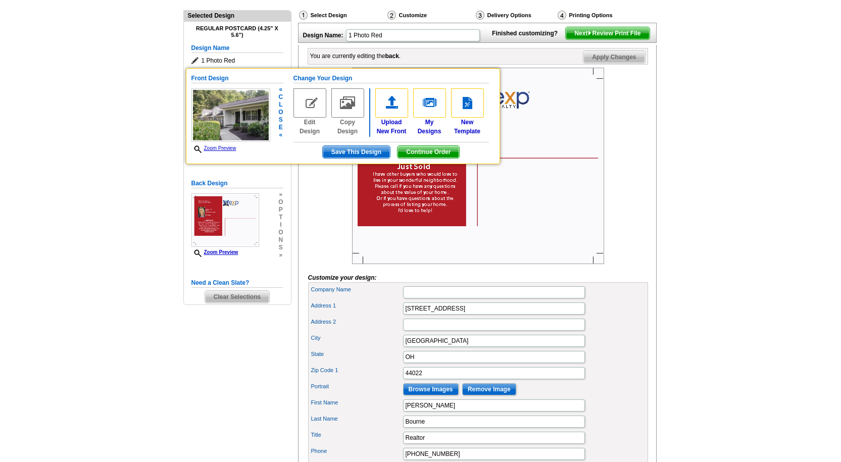
click at [314, 102] on img at bounding box center [309, 102] width 33 height 29
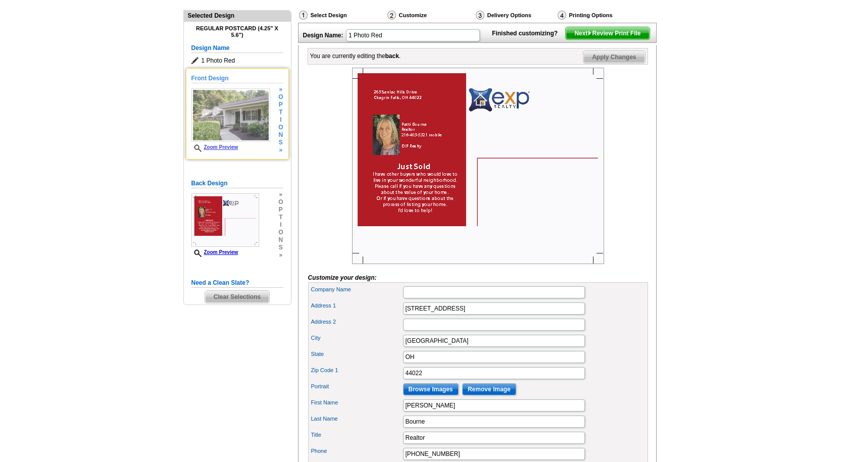
click at [201, 76] on h5 "Front Design" at bounding box center [237, 79] width 92 height 10
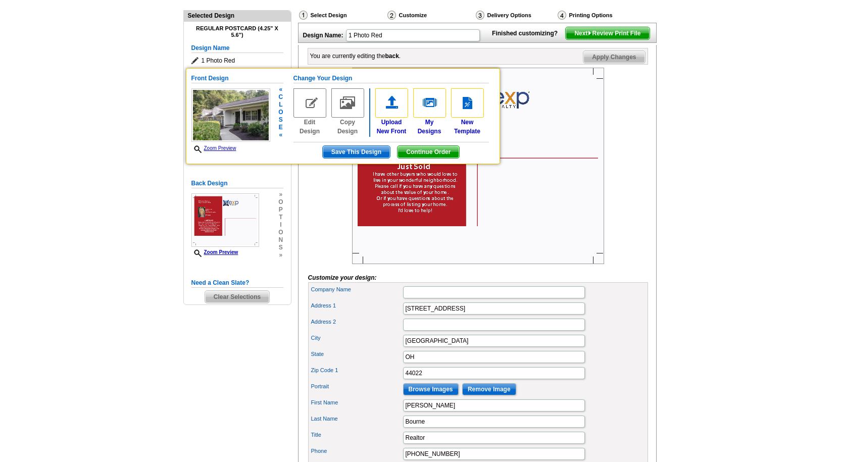
click at [223, 148] on link "Zoom Preview" at bounding box center [213, 148] width 45 height 6
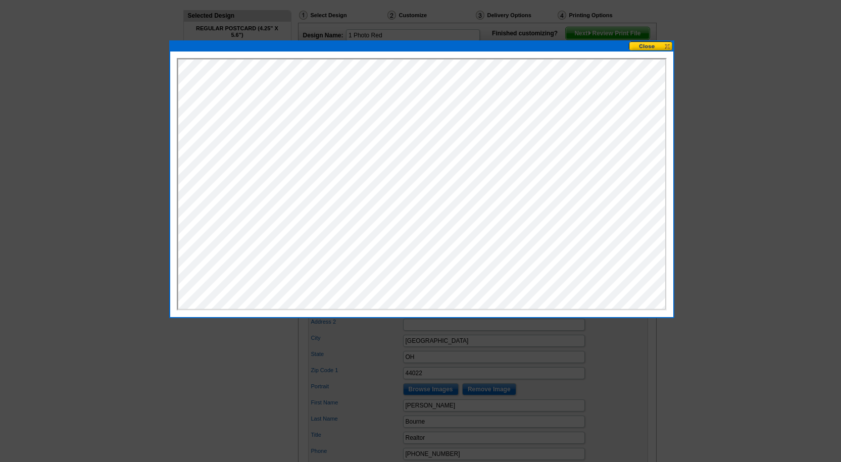
scroll to position [0, 0]
click at [645, 47] on button at bounding box center [651, 46] width 44 height 10
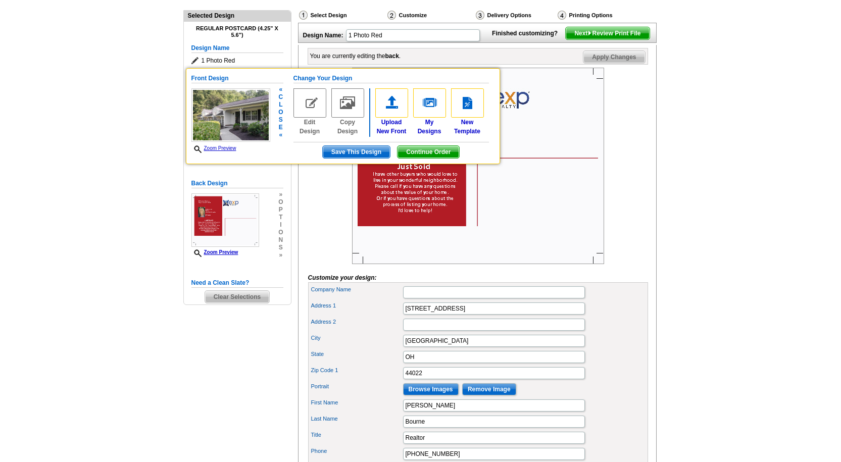
click at [311, 103] on img at bounding box center [309, 102] width 33 height 29
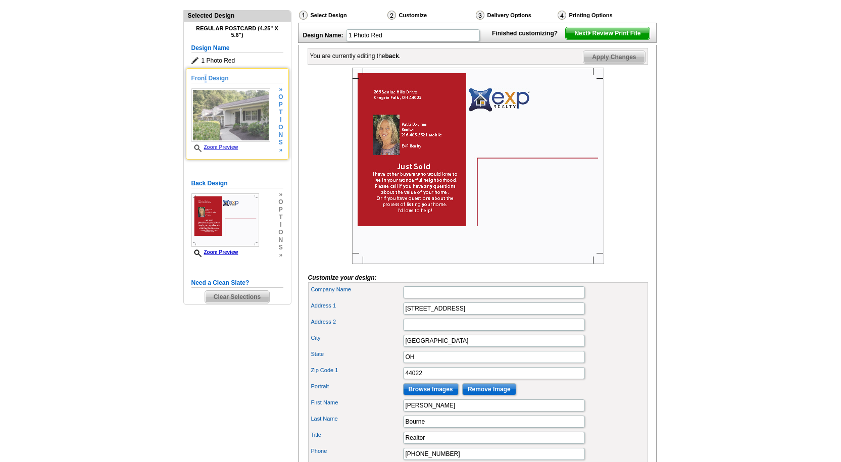
click at [206, 78] on h5 "Front Design" at bounding box center [237, 79] width 92 height 10
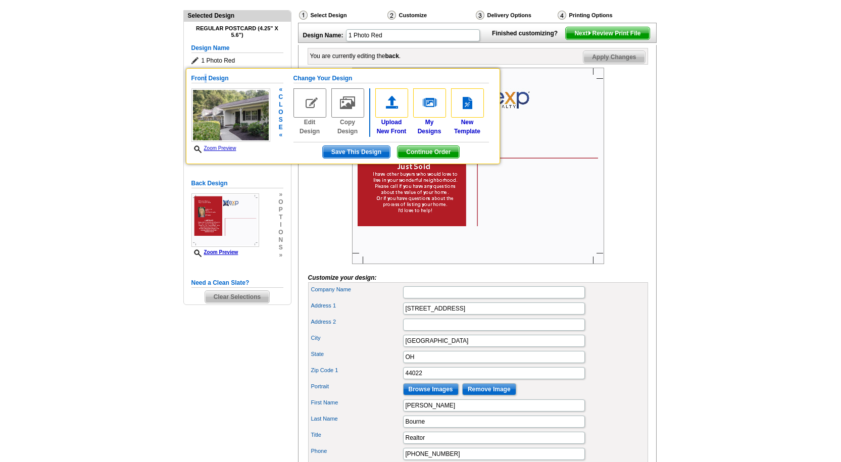
click at [306, 99] on img at bounding box center [309, 102] width 33 height 29
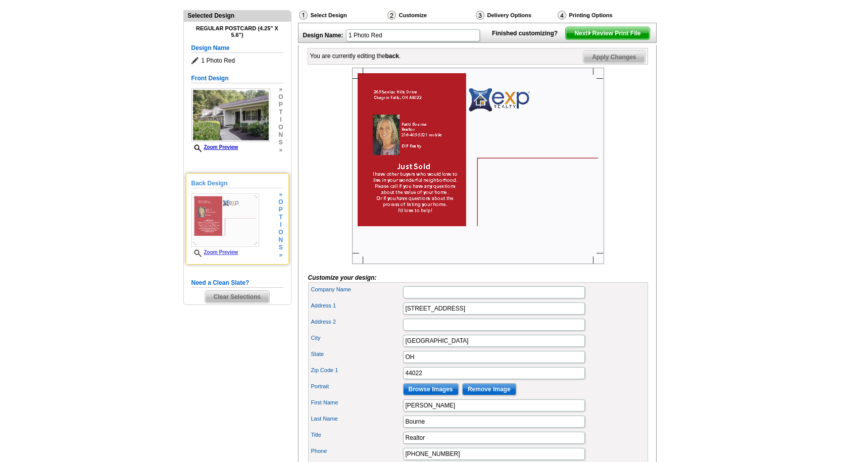
click at [281, 204] on span "o" at bounding box center [280, 202] width 5 height 8
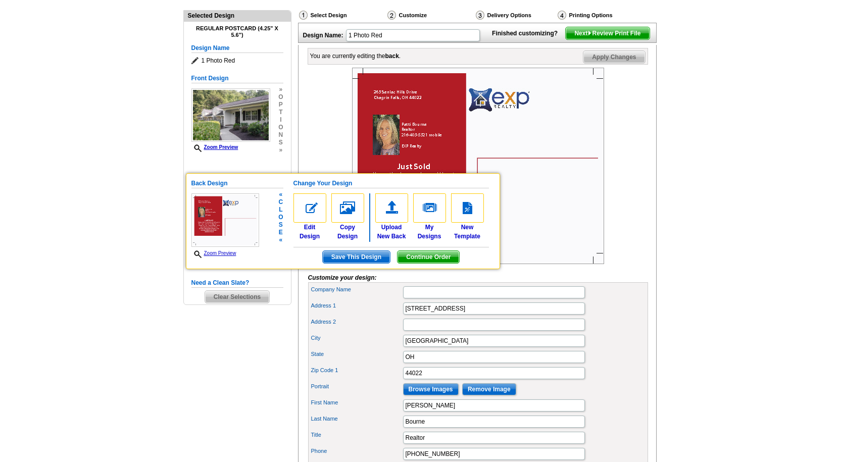
click at [365, 260] on span "Save This Design" at bounding box center [356, 257] width 67 height 12
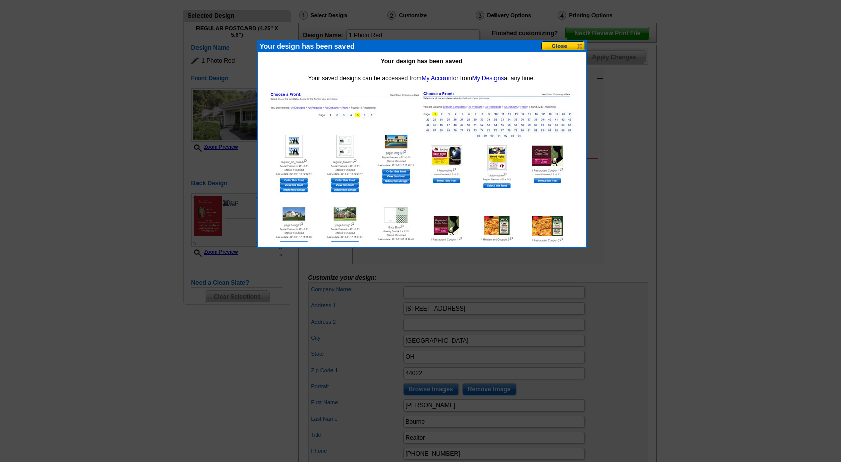
click at [550, 44] on button at bounding box center [563, 46] width 44 height 10
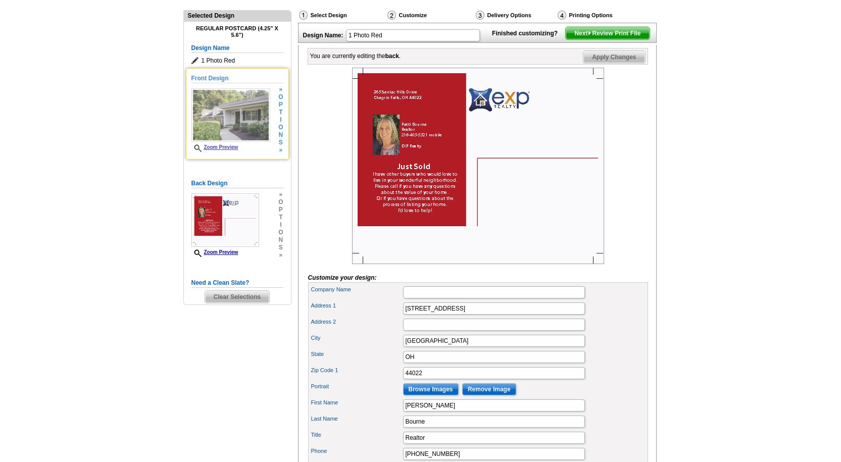
click at [216, 91] on img at bounding box center [230, 115] width 79 height 54
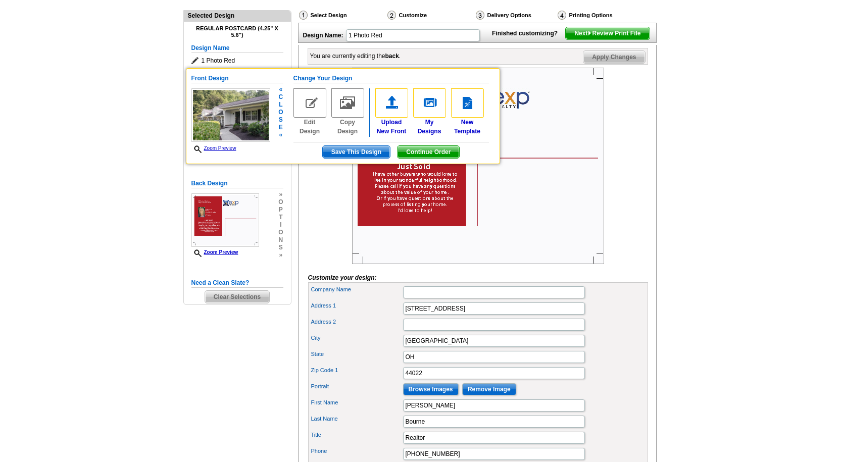
click at [216, 89] on img at bounding box center [230, 115] width 79 height 54
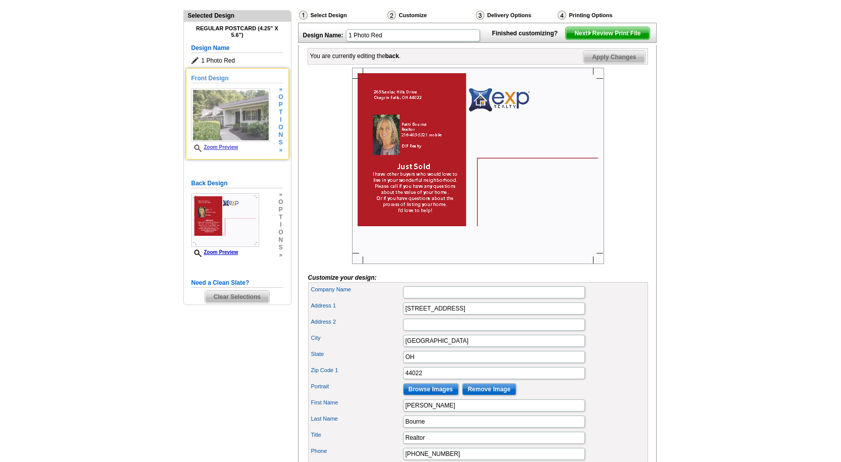
click at [216, 89] on img at bounding box center [230, 115] width 79 height 54
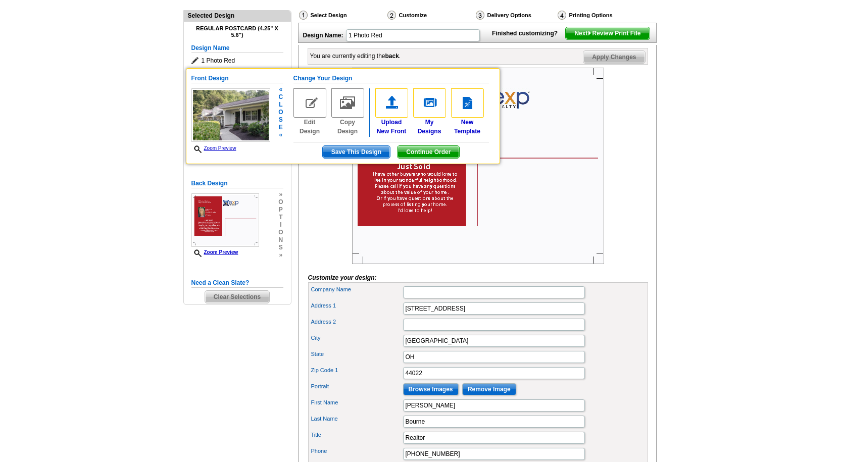
click at [211, 77] on h5 "Front Design" at bounding box center [237, 79] width 92 height 10
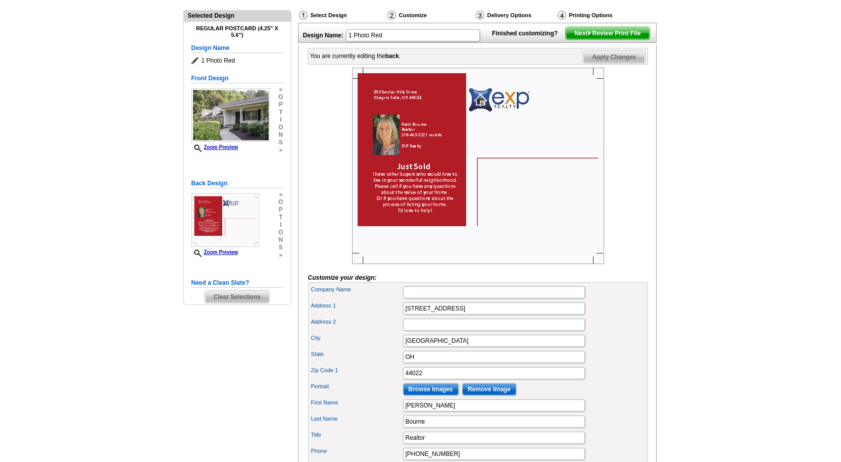
click at [282, 95] on span "o" at bounding box center [280, 97] width 5 height 8
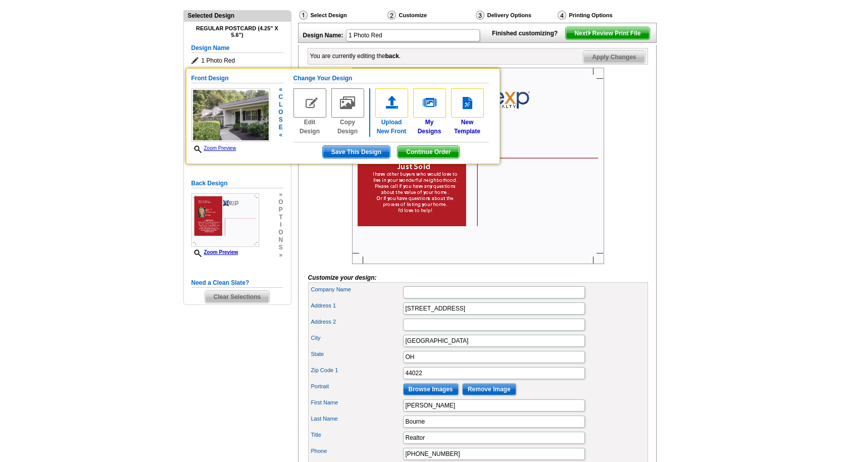
click at [390, 103] on img at bounding box center [391, 102] width 33 height 29
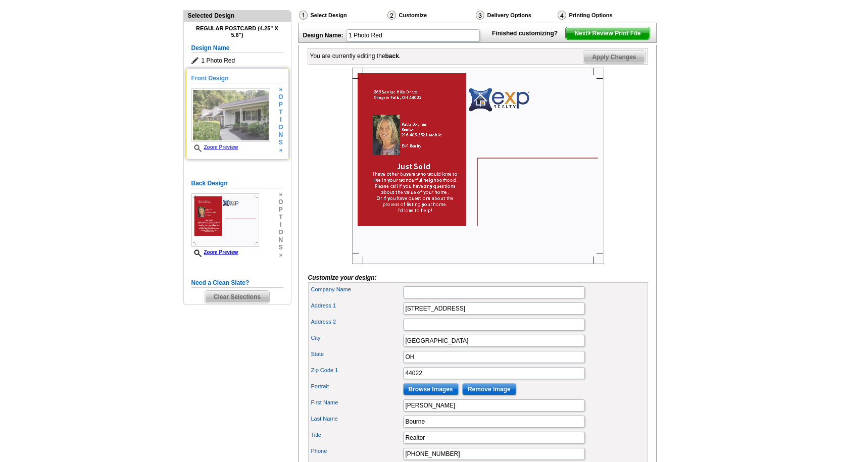
click at [223, 147] on link "Zoom Preview" at bounding box center [214, 147] width 47 height 6
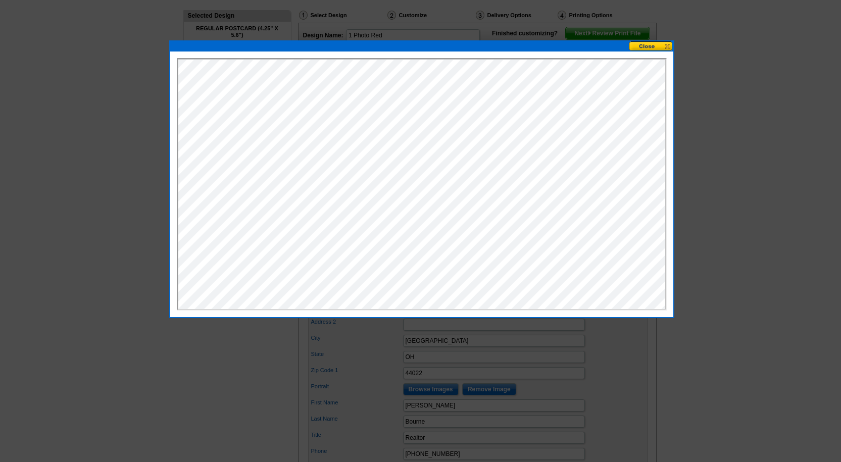
click at [658, 44] on button at bounding box center [651, 46] width 44 height 10
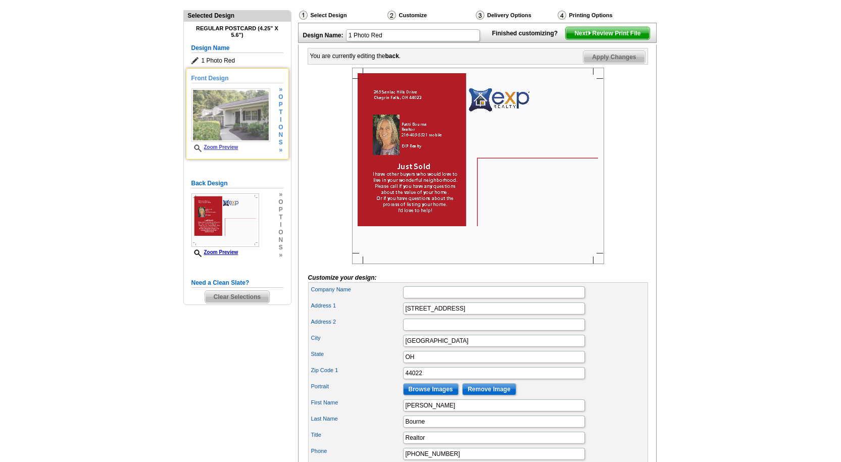
click at [280, 98] on span "o" at bounding box center [280, 97] width 5 height 8
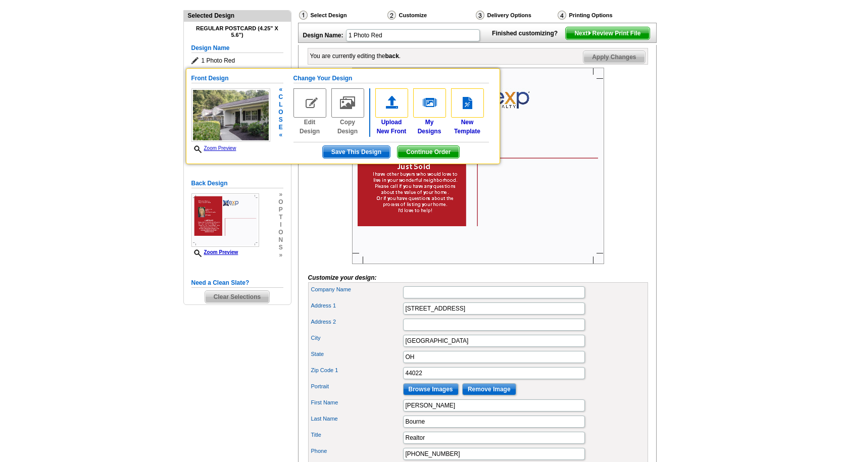
click at [312, 103] on img at bounding box center [309, 102] width 33 height 29
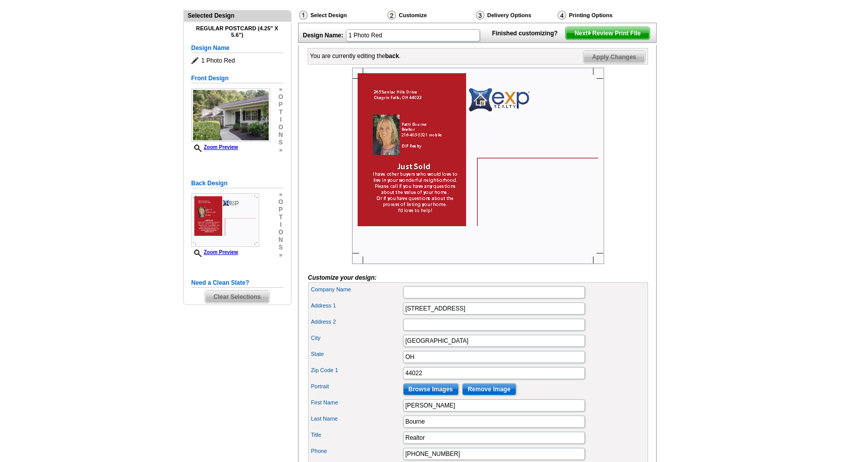
click at [237, 298] on span "Clear Selections" at bounding box center [237, 297] width 64 height 12
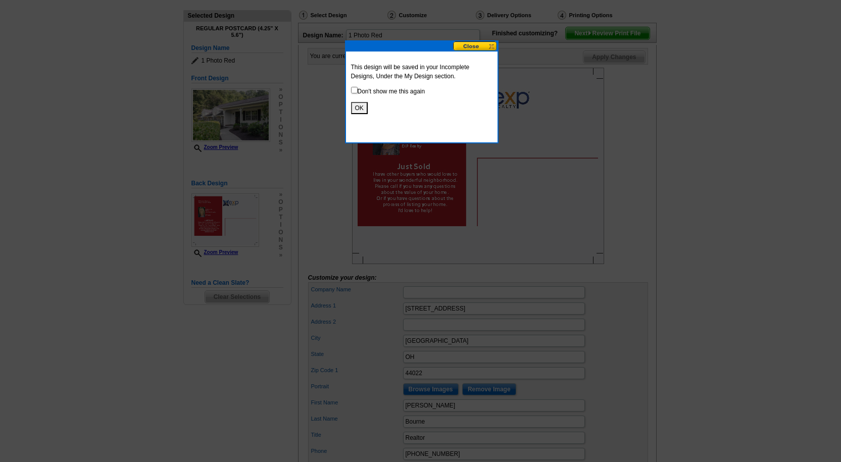
click at [353, 109] on button "OK" at bounding box center [359, 108] width 17 height 12
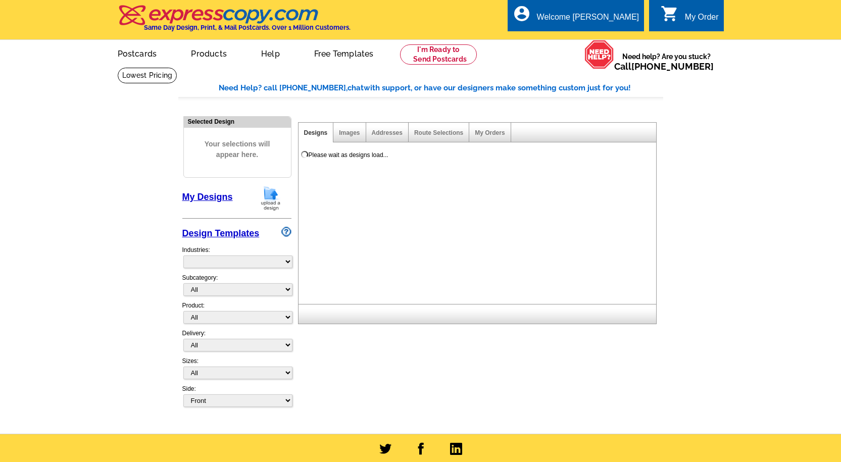
select select "785"
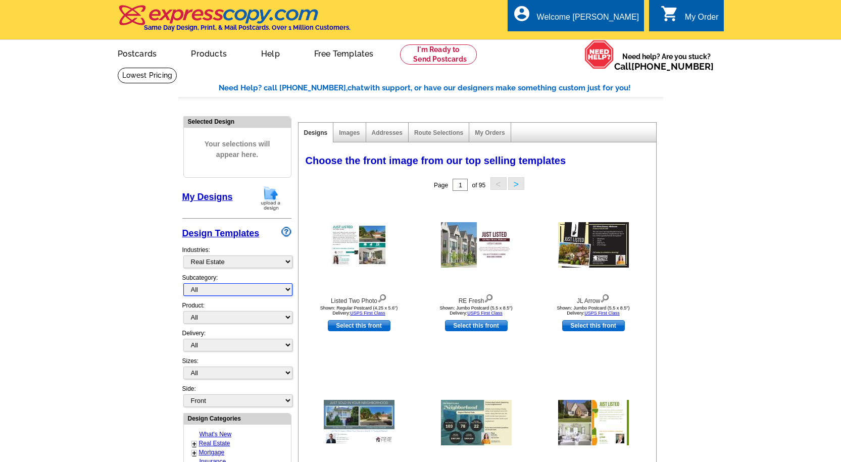
click at [208, 292] on select "All RE/MAX® Referrals [PERSON_NAME]® Berkshire Hathaway Home Services Century 2…" at bounding box center [237, 289] width 109 height 13
click at [345, 134] on link "Images" at bounding box center [349, 132] width 21 height 7
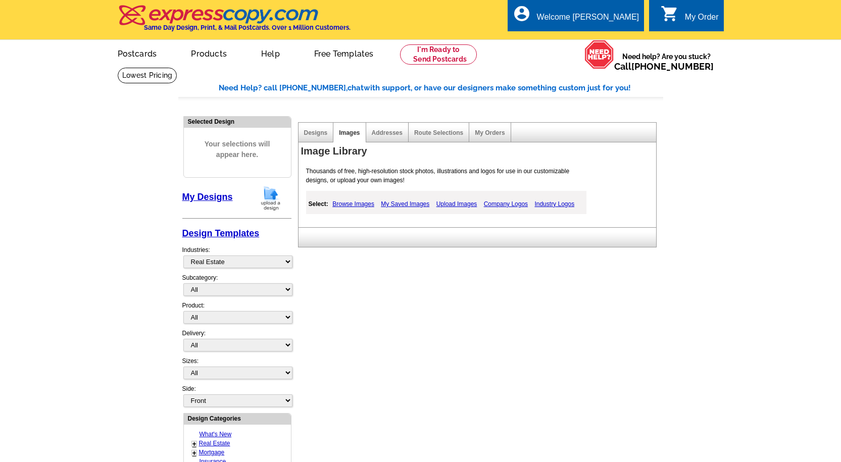
click at [418, 203] on link "My Saved Images" at bounding box center [405, 204] width 54 height 12
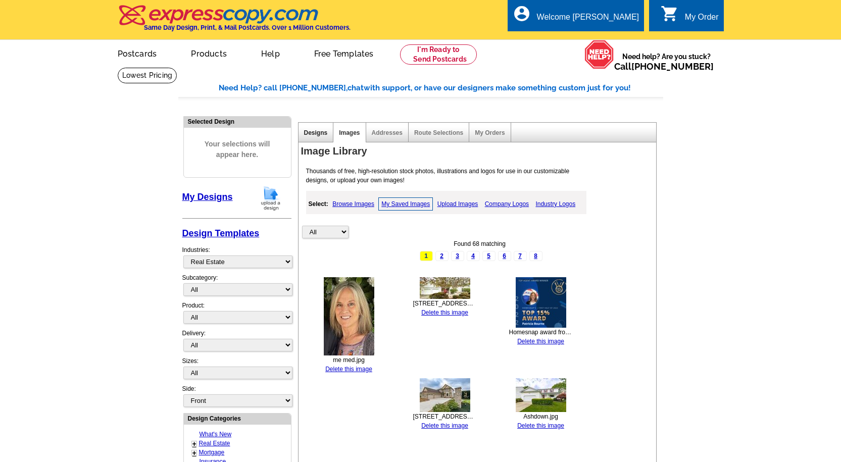
click at [310, 132] on link "Designs" at bounding box center [316, 132] width 24 height 7
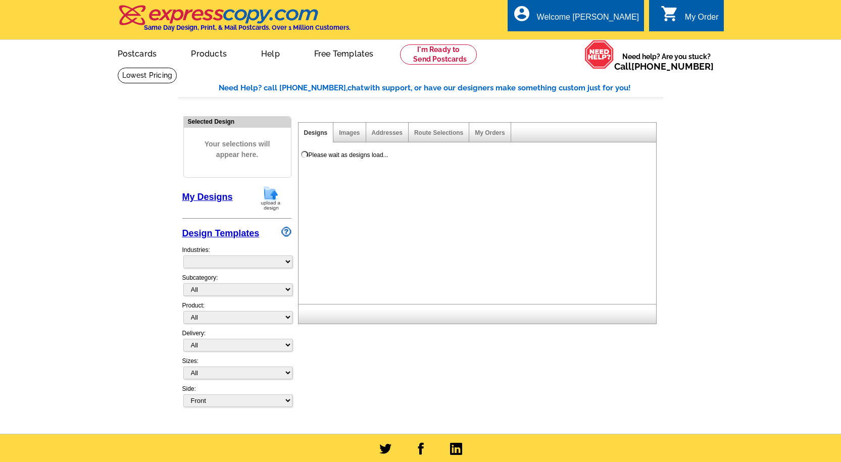
select select "785"
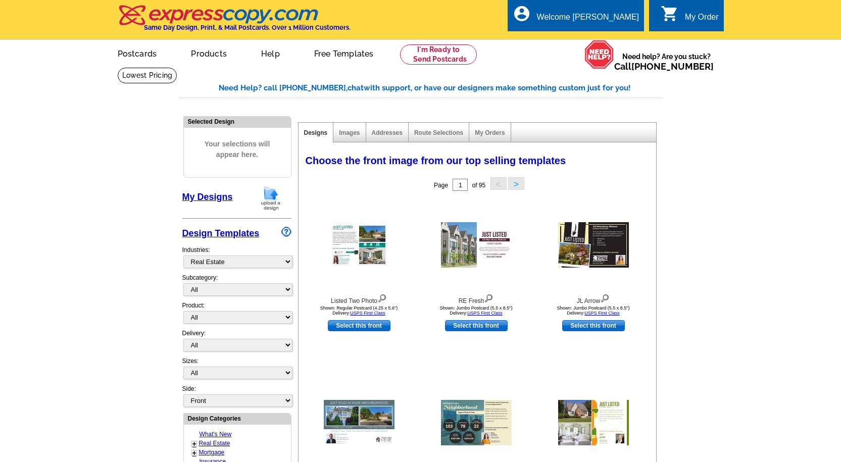
click at [193, 196] on link "My Designs" at bounding box center [207, 197] width 50 height 10
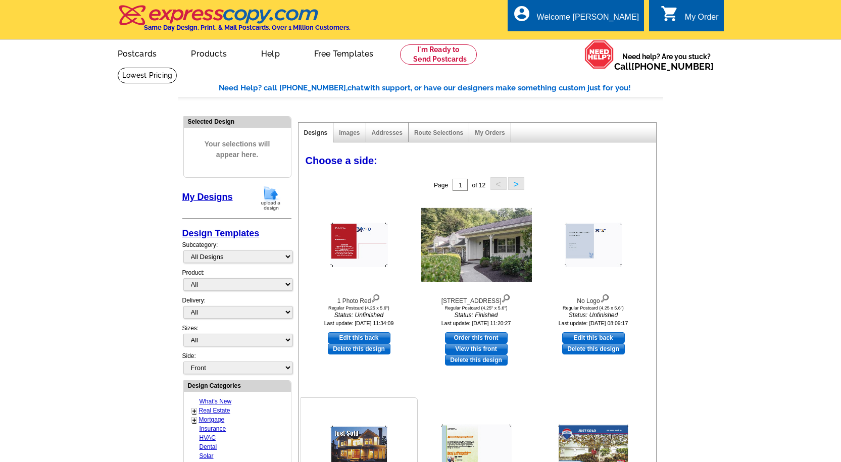
click at [359, 446] on img at bounding box center [359, 448] width 58 height 44
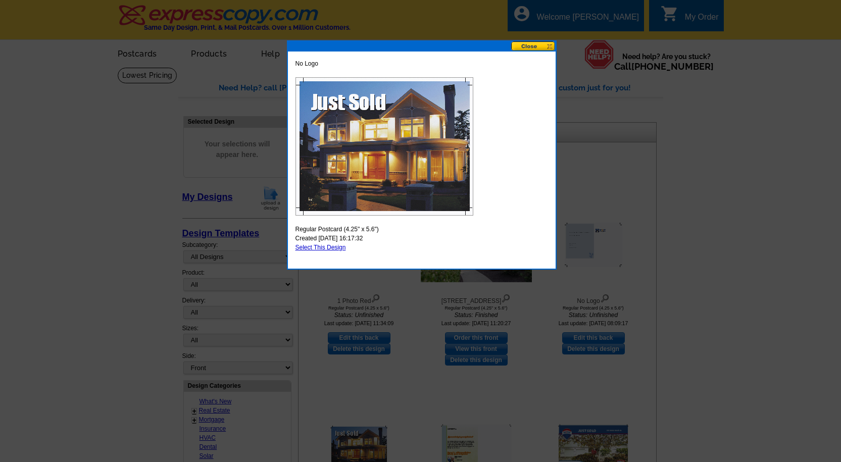
click at [324, 245] on link "Select This Design" at bounding box center [320, 247] width 50 height 7
select select "1"
select select "back"
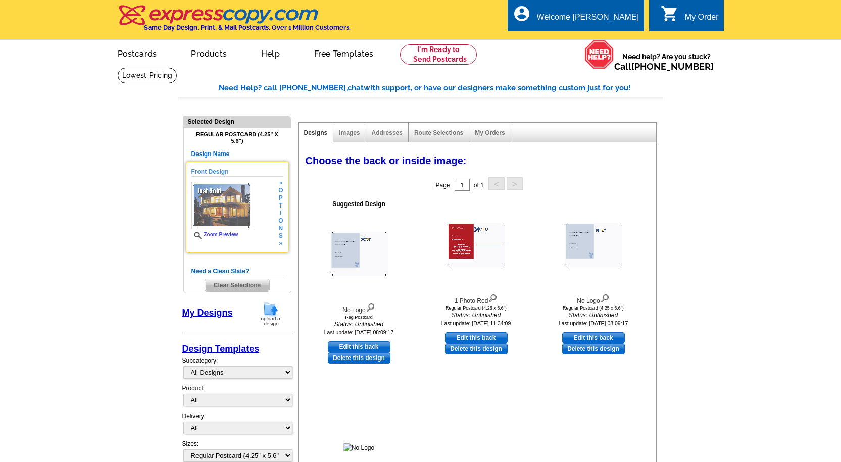
click at [281, 186] on span "»" at bounding box center [280, 183] width 5 height 8
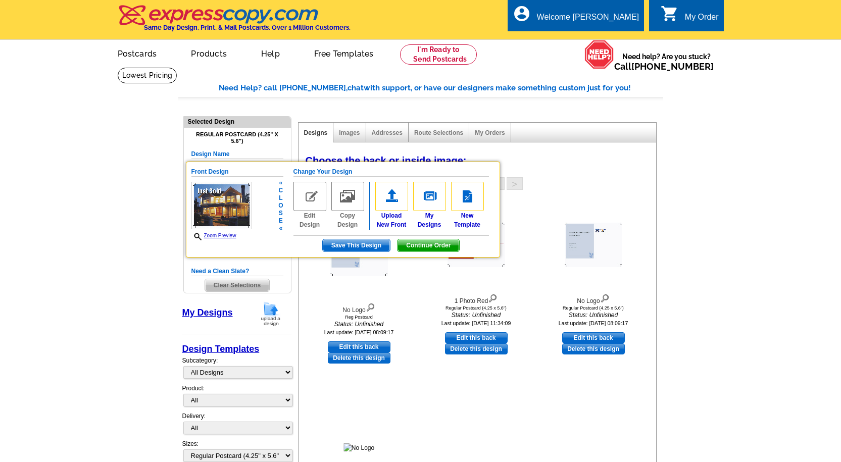
click at [312, 204] on img at bounding box center [309, 196] width 33 height 29
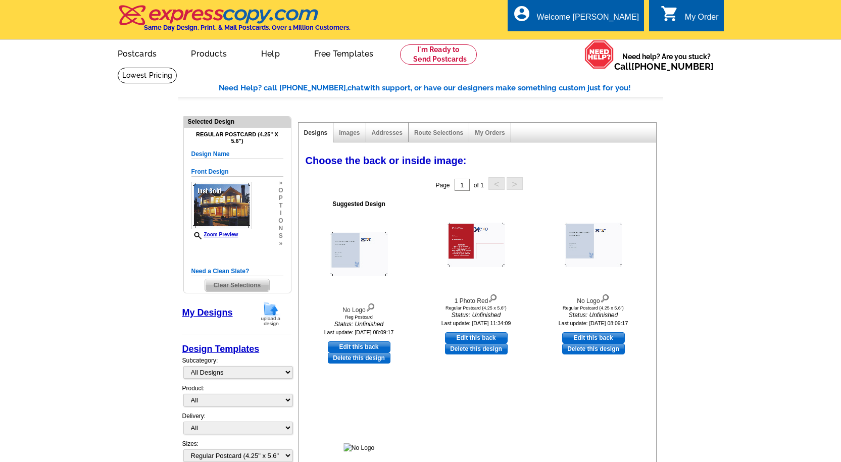
click at [279, 203] on span "t" at bounding box center [280, 206] width 5 height 8
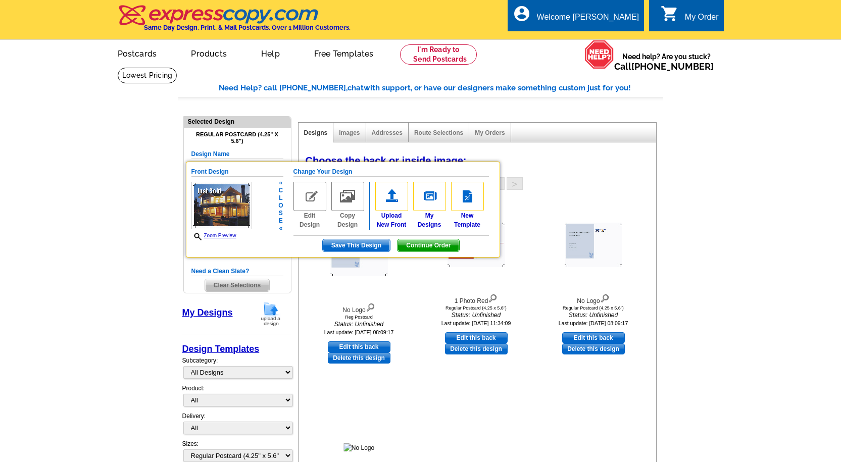
click at [309, 193] on img at bounding box center [309, 196] width 33 height 29
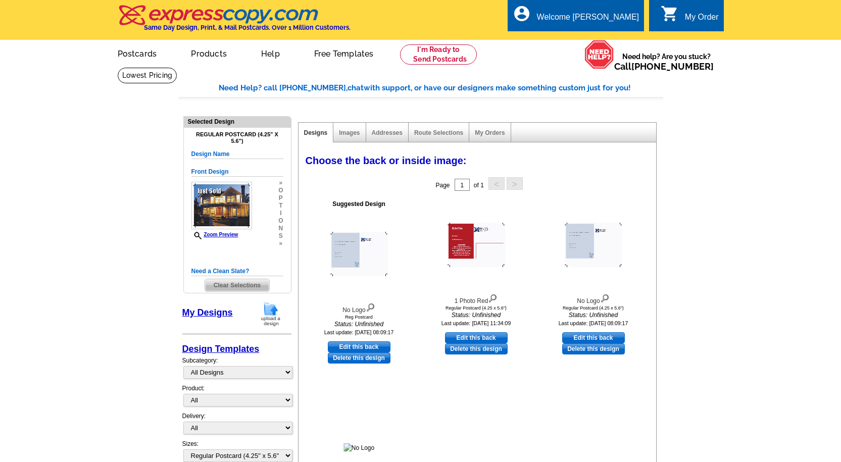
click at [281, 204] on span "t" at bounding box center [280, 206] width 5 height 8
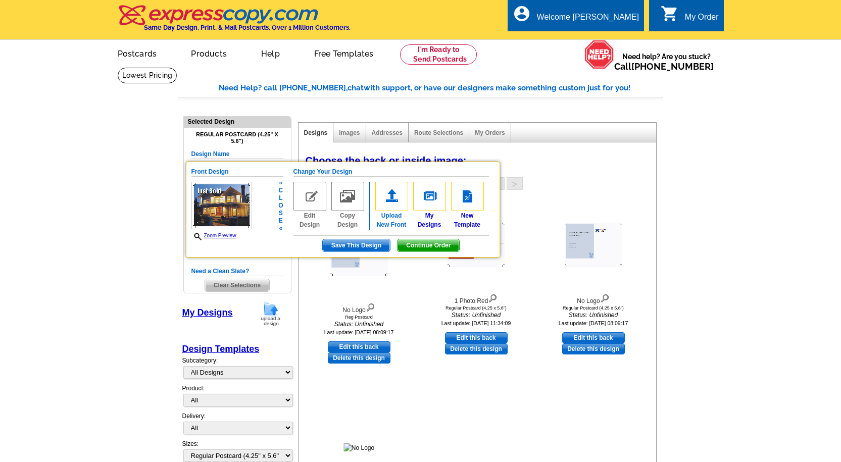
click at [391, 205] on img at bounding box center [391, 196] width 33 height 29
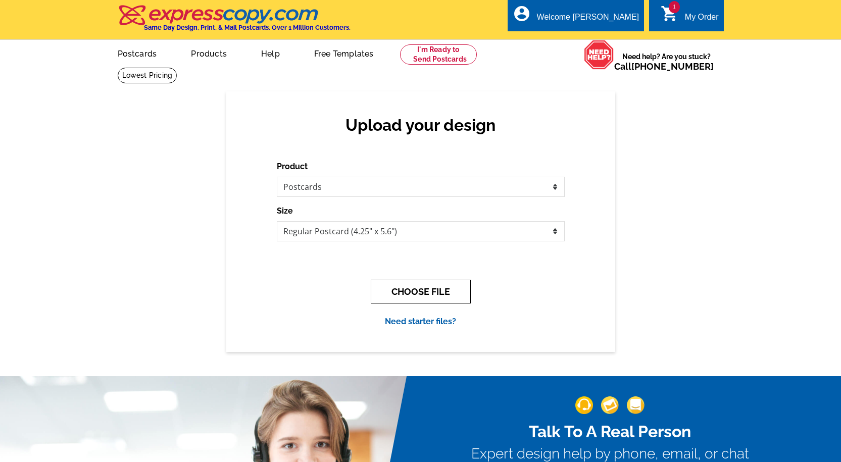
click at [415, 290] on button "CHOOSE FILE" at bounding box center [421, 292] width 100 height 24
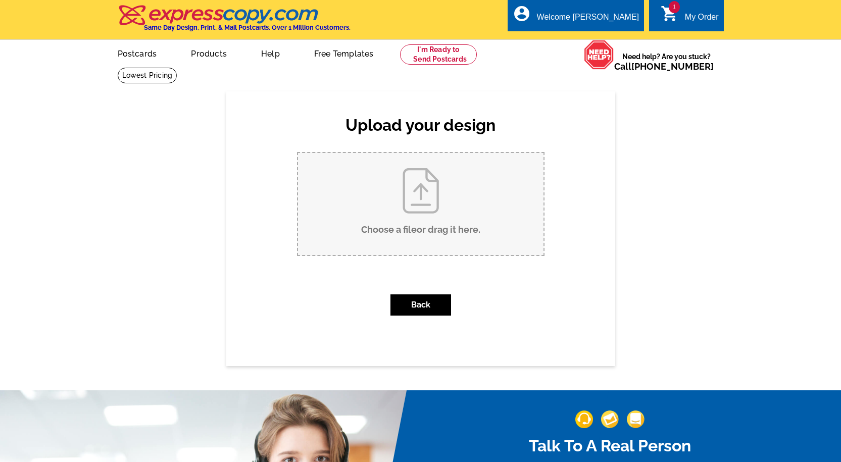
click at [423, 201] on input "Choose a file or drag it here ." at bounding box center [420, 204] width 245 height 102
type input "C:\fakepath\265 Senlac Hills ext.jpg"
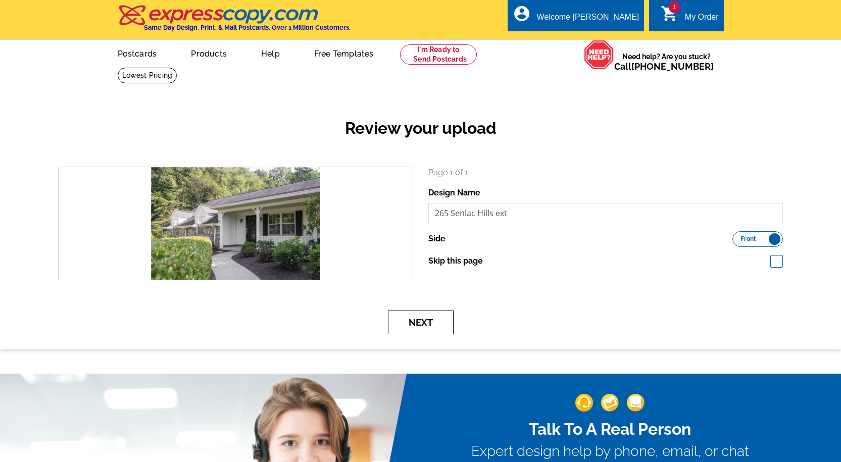
click at [416, 328] on button "Next" at bounding box center [421, 322] width 66 height 24
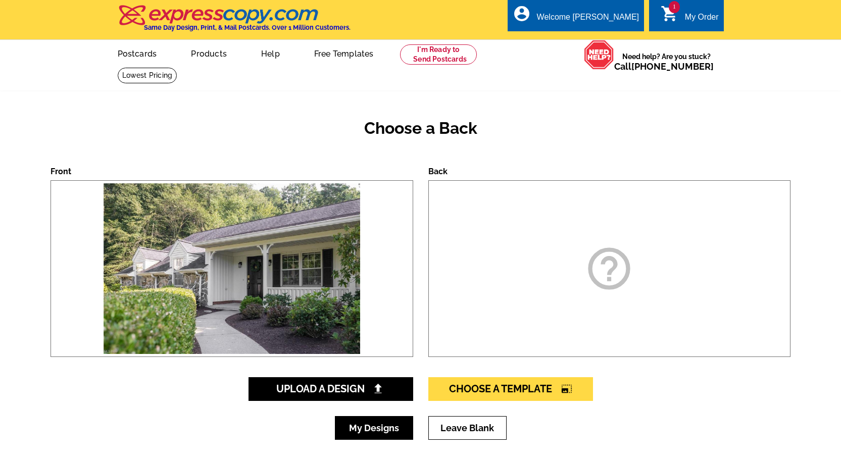
click at [359, 428] on link "My Designs" at bounding box center [374, 428] width 78 height 24
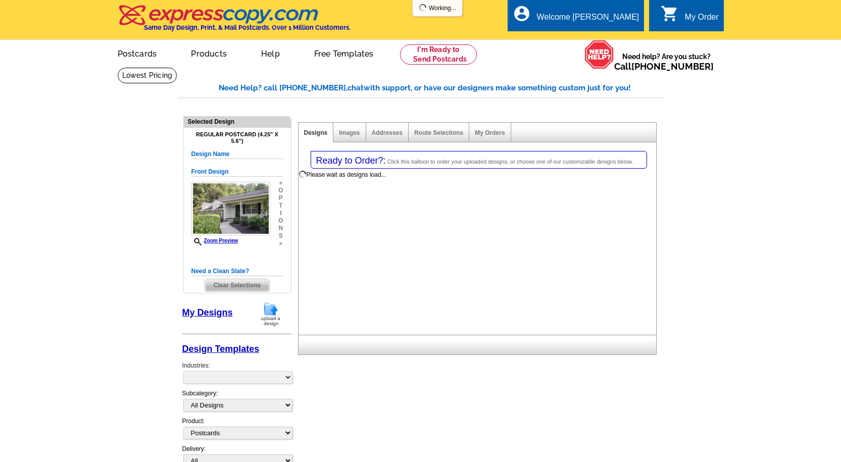
select select "1"
select select "back"
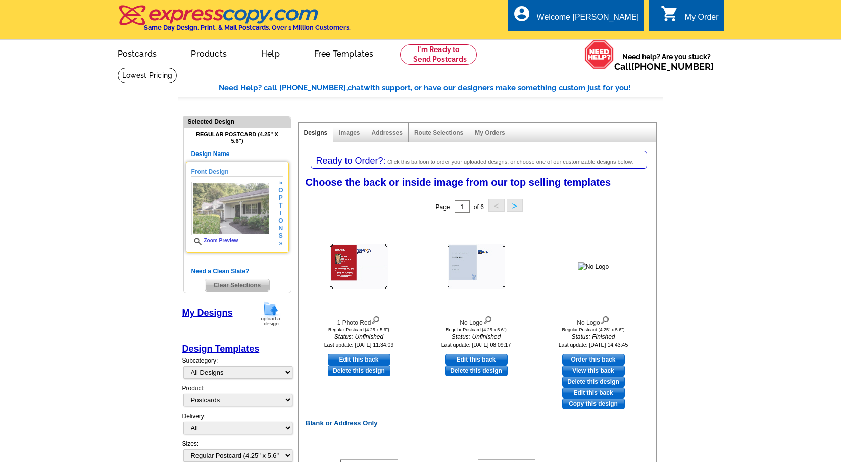
click at [280, 211] on span "i" at bounding box center [280, 214] width 5 height 8
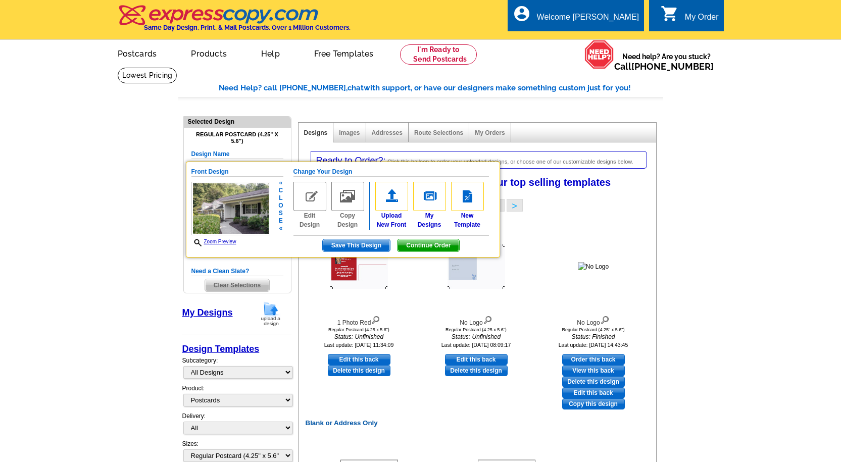
click at [310, 209] on img at bounding box center [309, 196] width 33 height 29
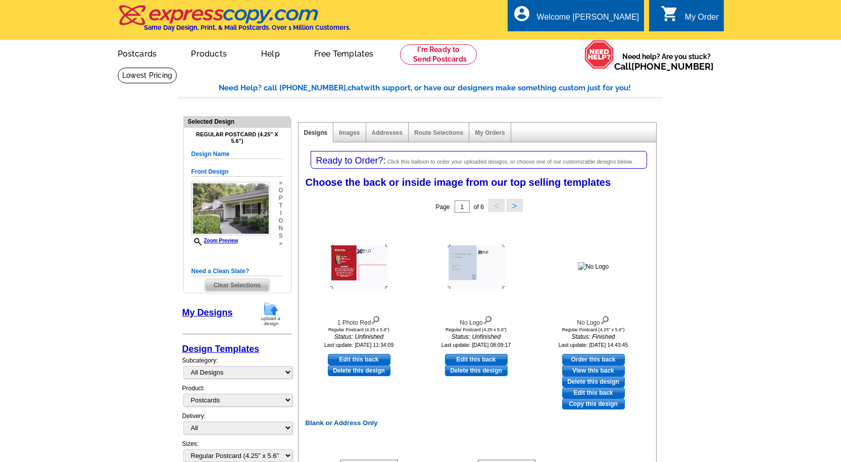
click at [211, 313] on link "My Designs" at bounding box center [207, 312] width 50 height 10
click at [200, 313] on link "My Designs" at bounding box center [207, 312] width 50 height 10
click at [208, 312] on link "My Designs" at bounding box center [207, 312] width 50 height 10
